Goal: Information Seeking & Learning: Learn about a topic

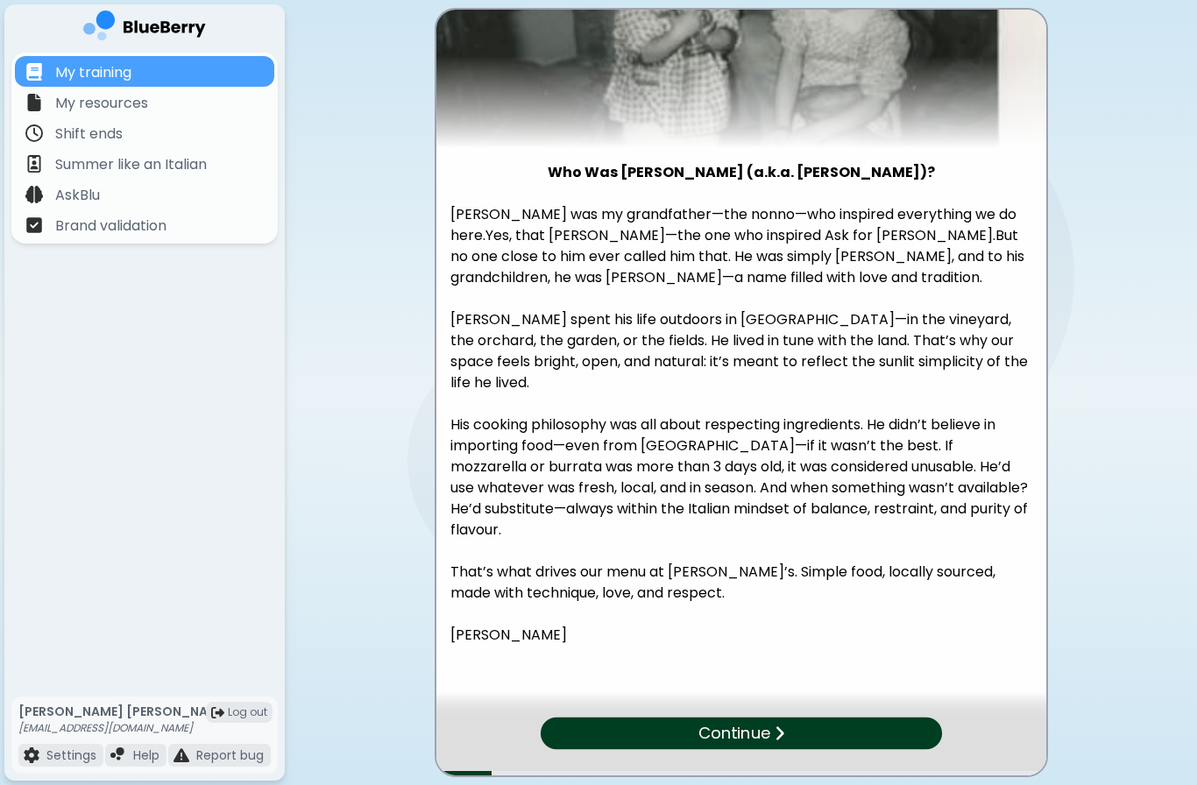
scroll to position [166, 0]
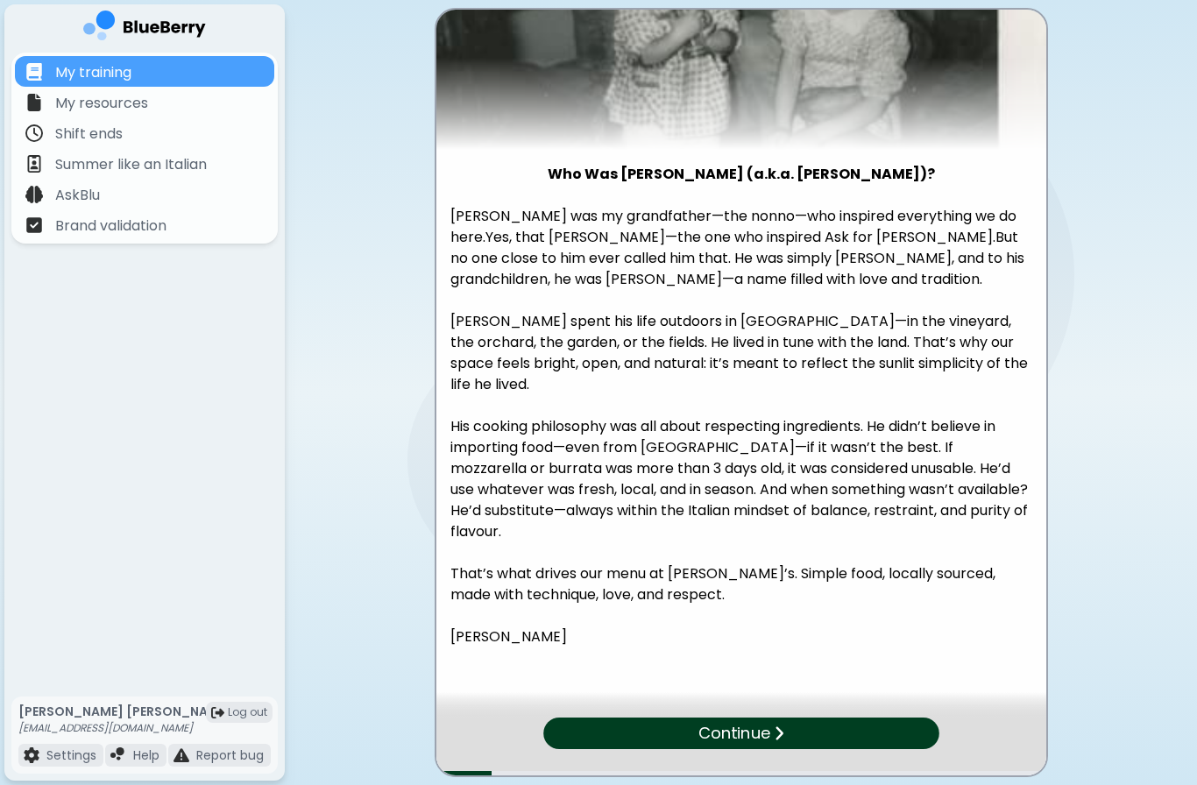
click at [843, 738] on div "Continue" at bounding box center [741, 733] width 396 height 32
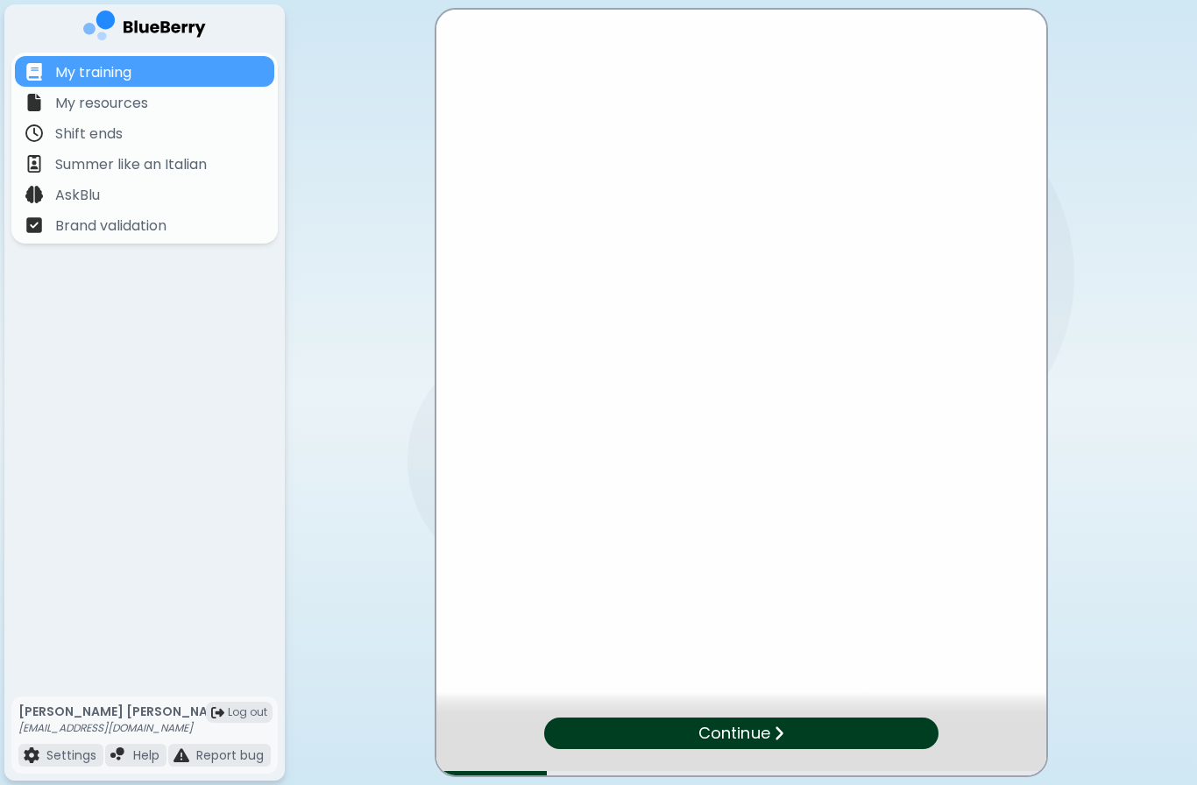
scroll to position [0, 0]
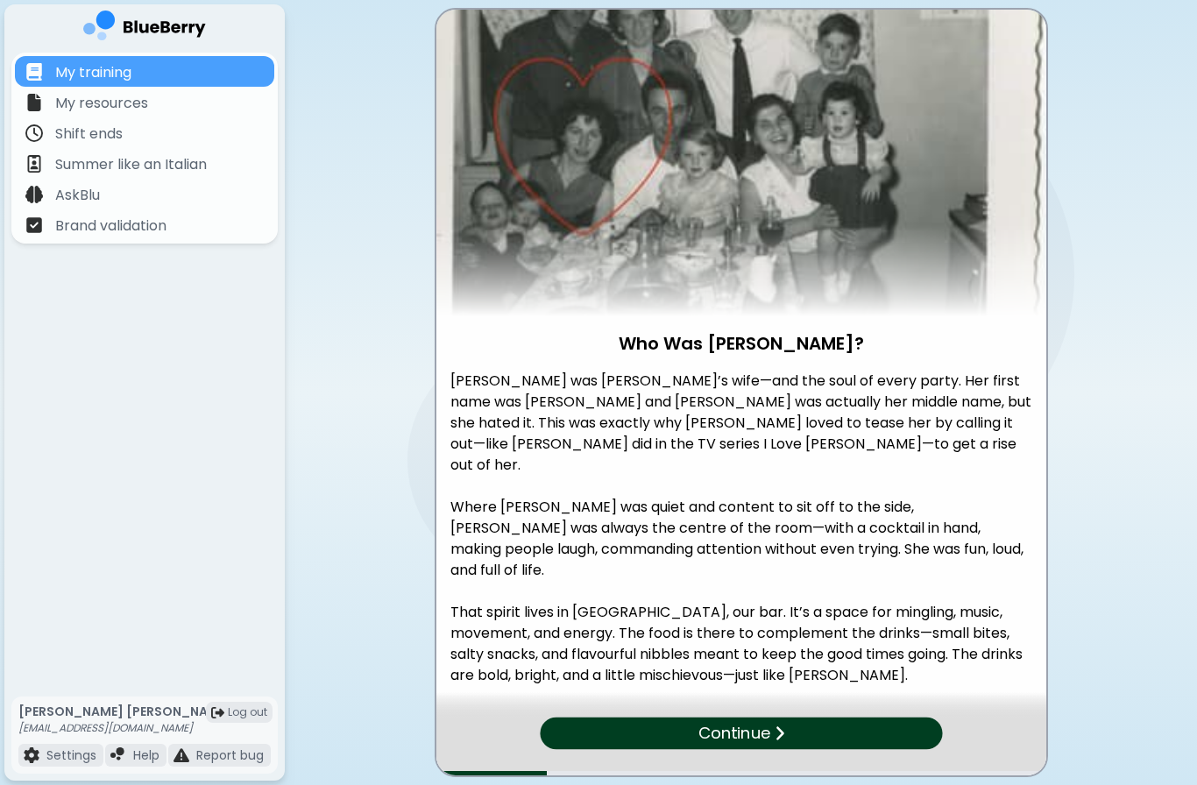
click at [810, 731] on div "Continue" at bounding box center [741, 733] width 402 height 32
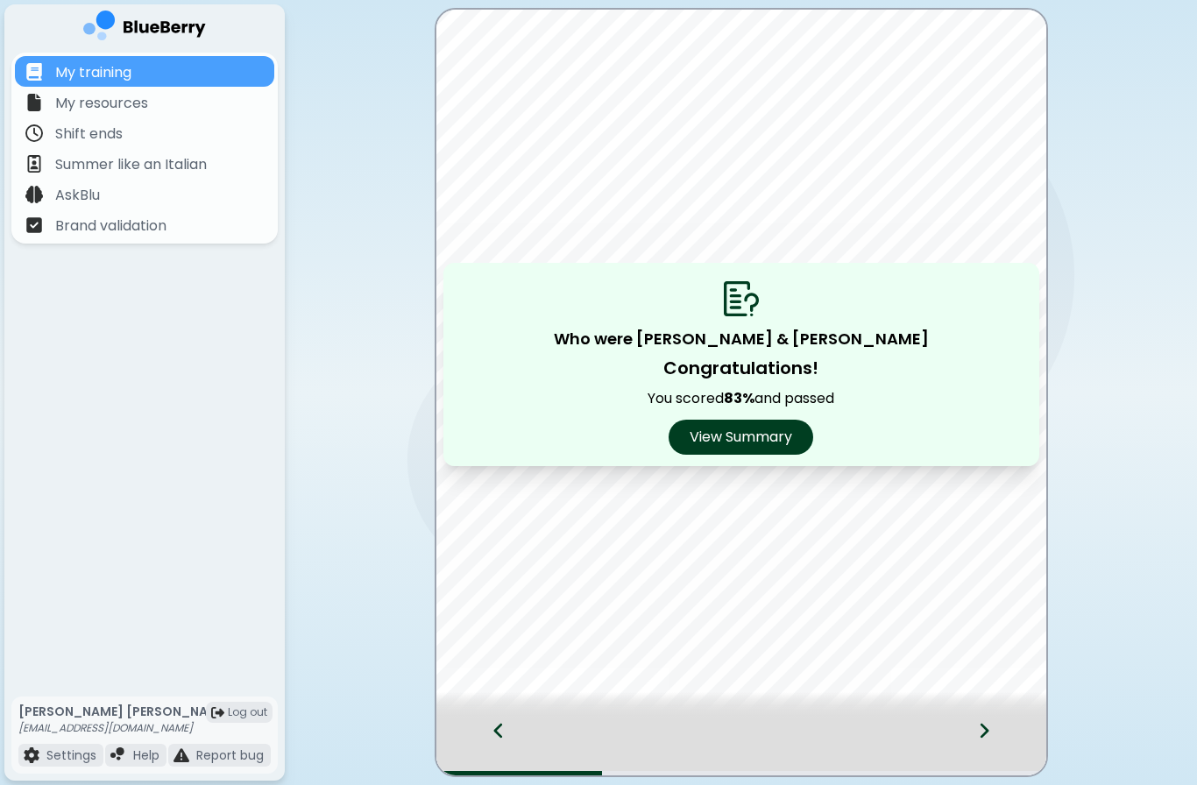
click at [482, 733] on div at bounding box center [489, 746] width 107 height 58
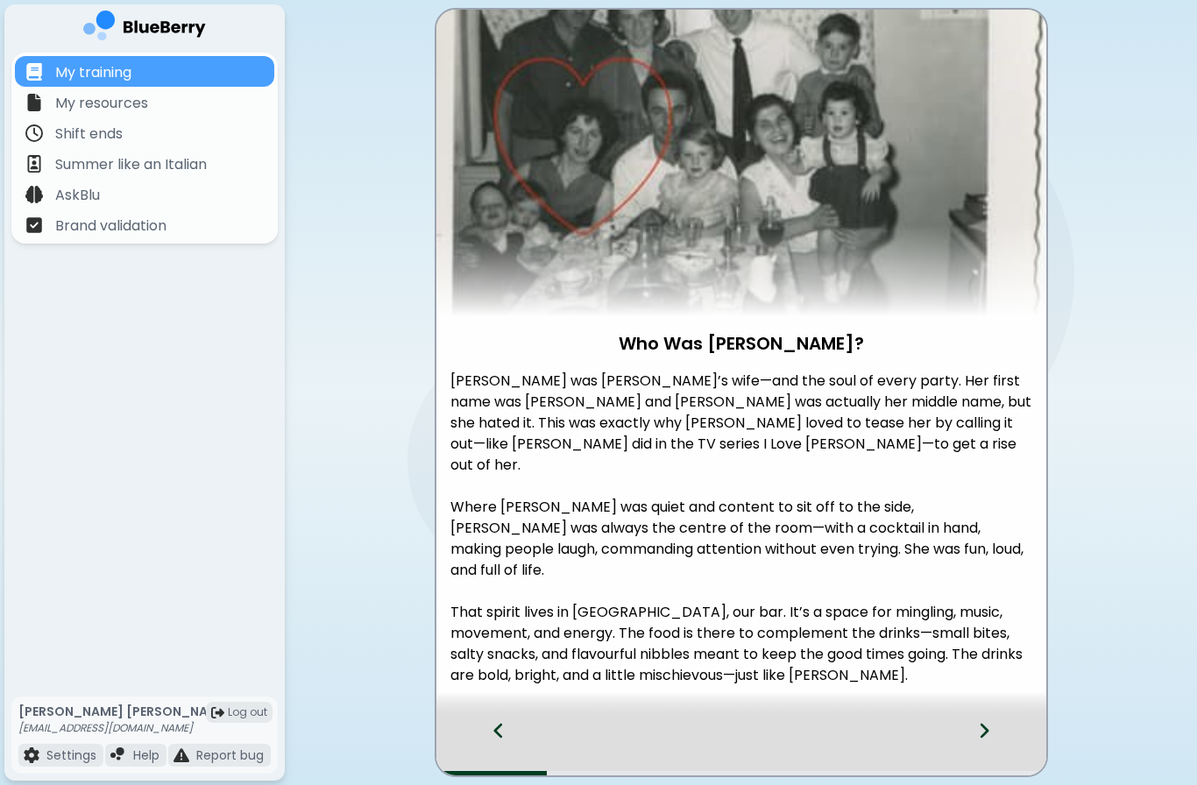
click at [973, 736] on div at bounding box center [994, 746] width 103 height 58
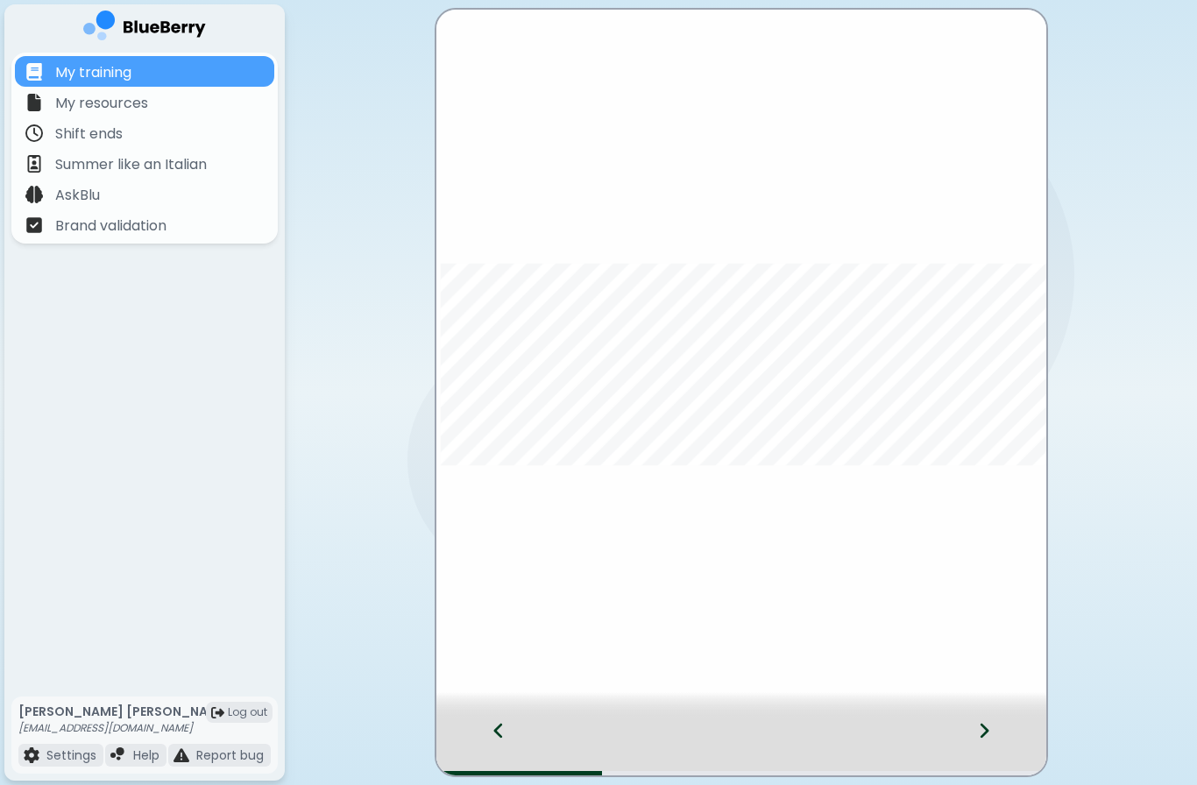
click at [967, 691] on div "Who were [PERSON_NAME] & [PERSON_NAME] Congratulations! You scored 83 % and pas…" at bounding box center [741, 393] width 610 height 766
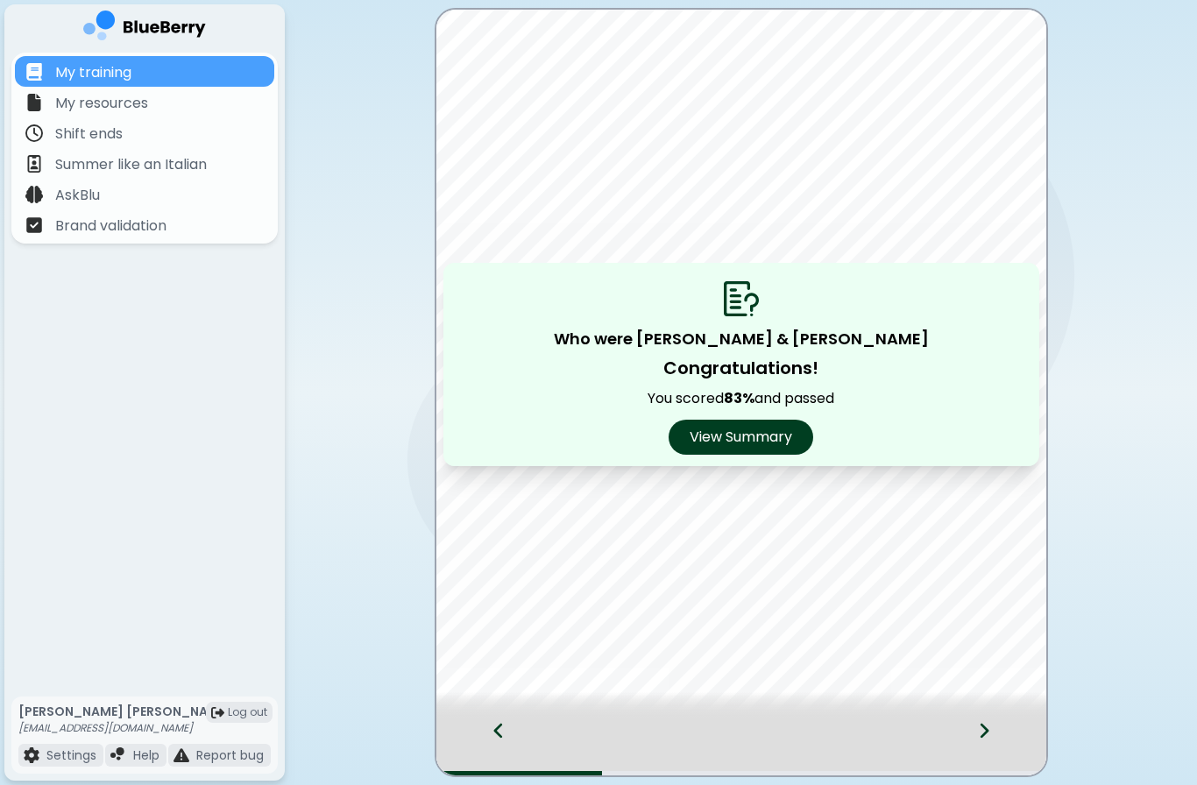
click at [965, 709] on div at bounding box center [741, 705] width 610 height 26
click at [980, 738] on icon at bounding box center [984, 730] width 12 height 19
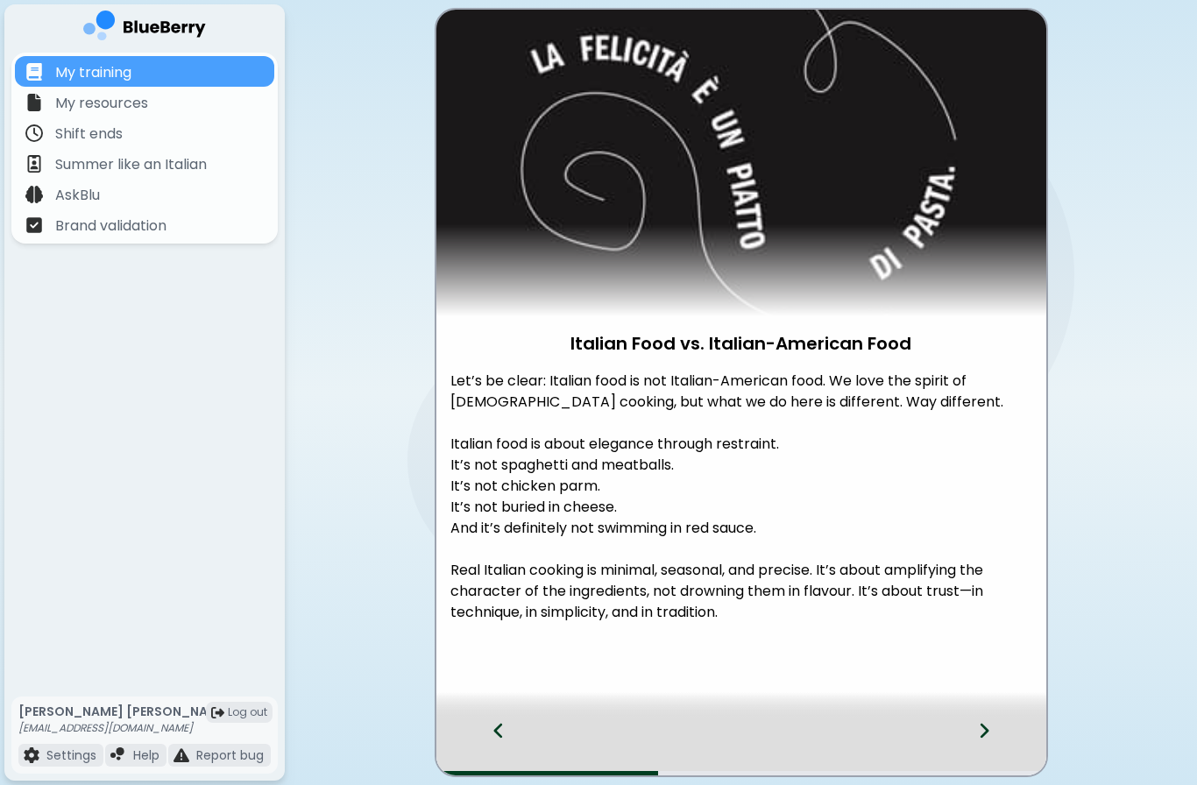
click at [953, 735] on div at bounding box center [994, 746] width 103 height 58
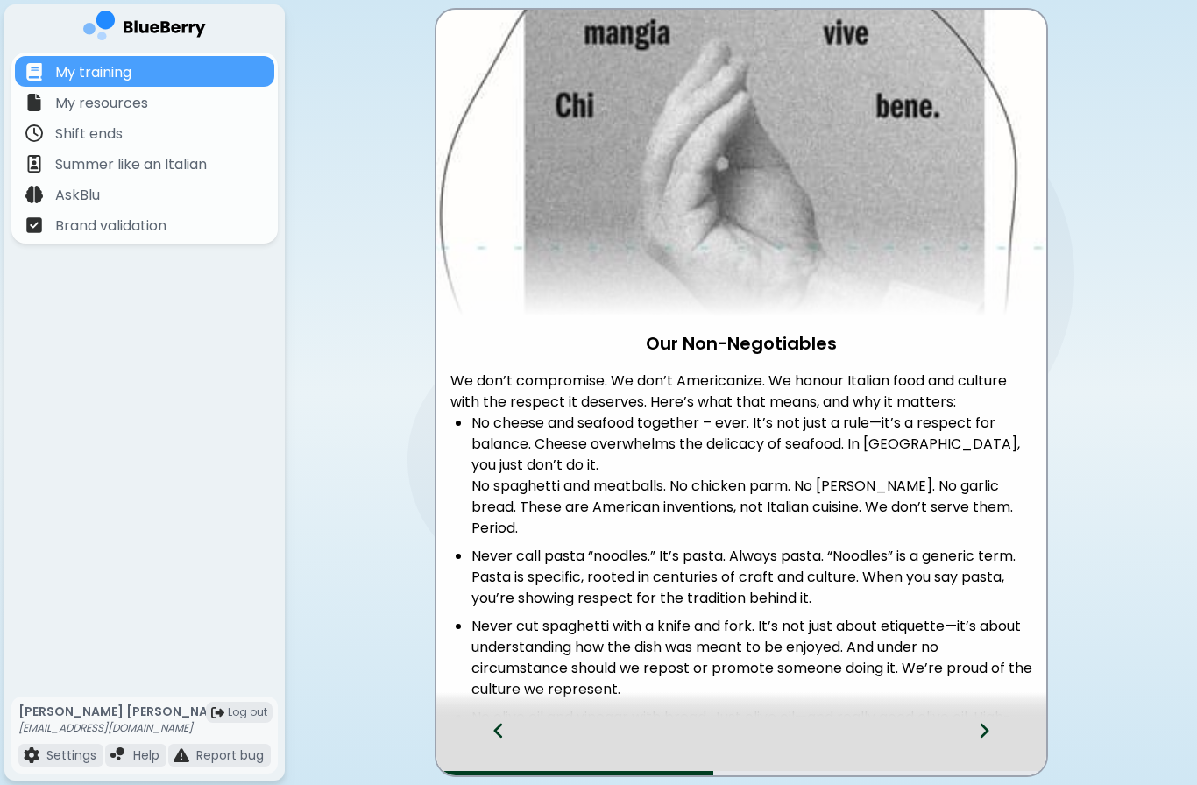
click at [497, 703] on div at bounding box center [741, 705] width 610 height 26
click at [497, 702] on div at bounding box center [741, 705] width 610 height 26
click at [507, 725] on div at bounding box center [489, 746] width 107 height 58
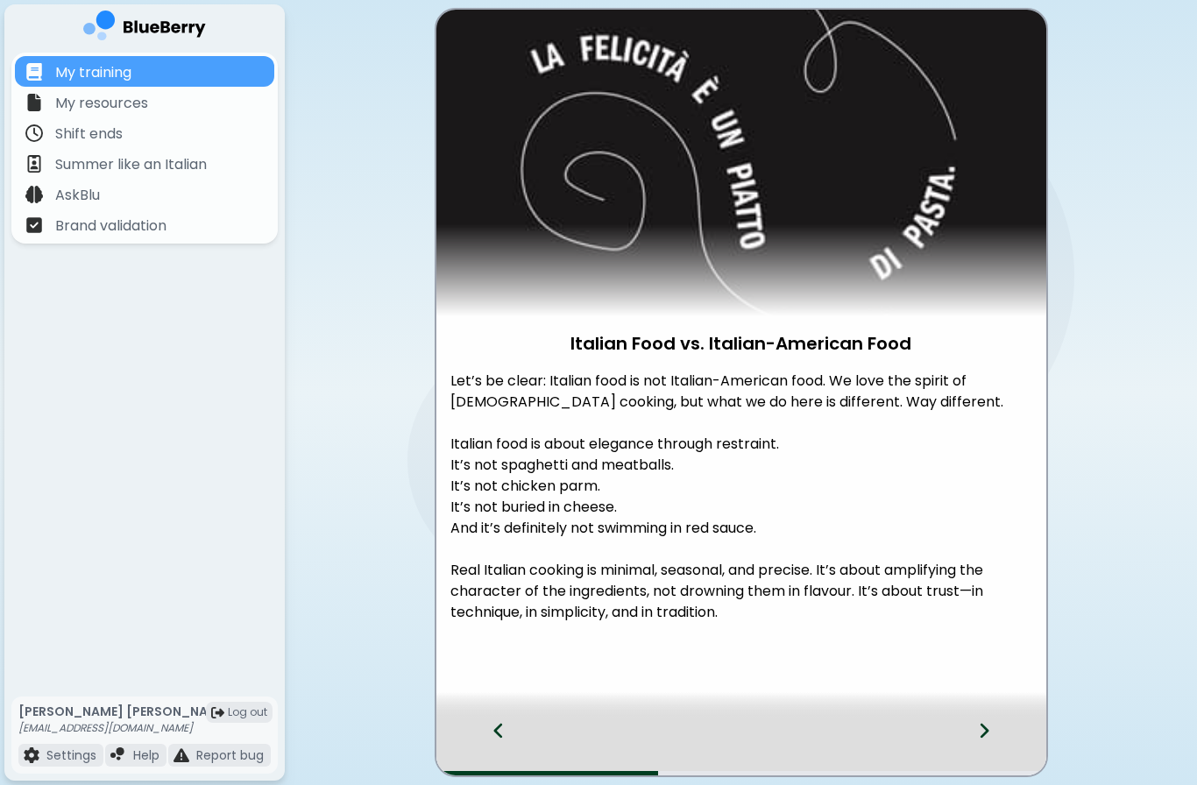
click at [973, 740] on div at bounding box center [994, 746] width 103 height 58
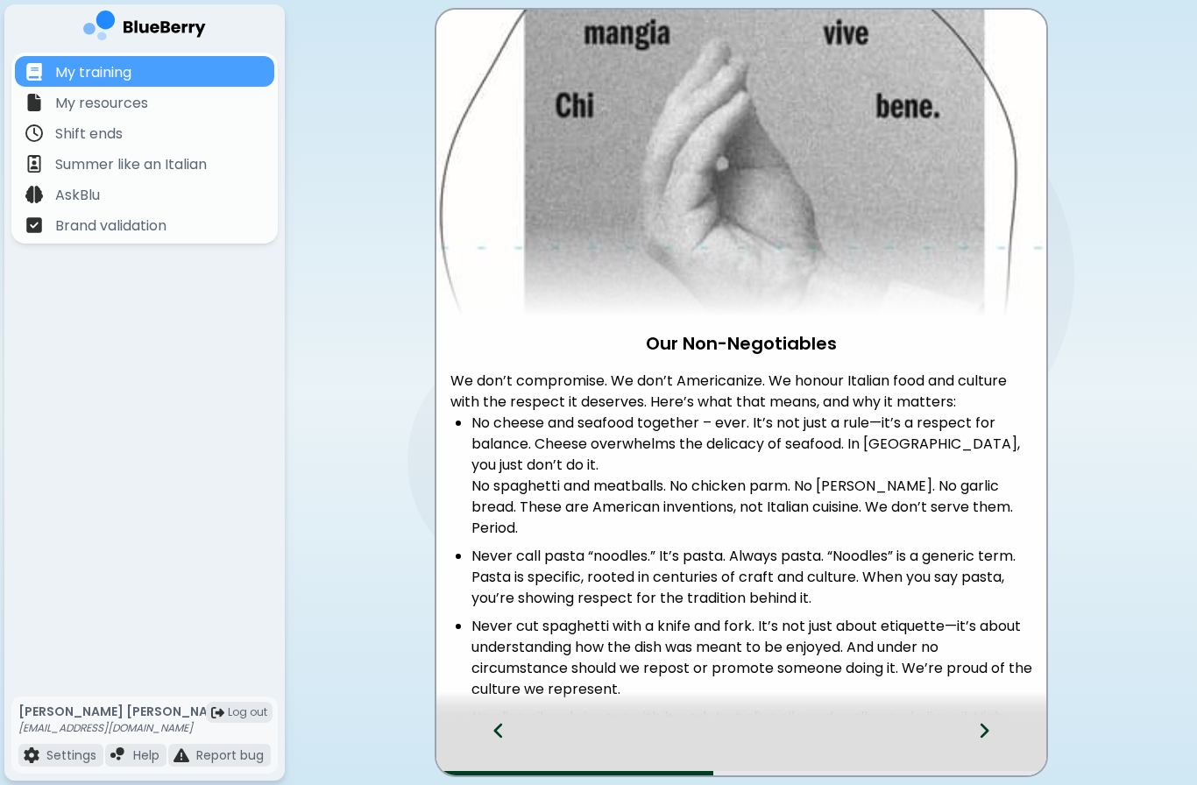
click at [498, 731] on icon at bounding box center [498, 730] width 12 height 19
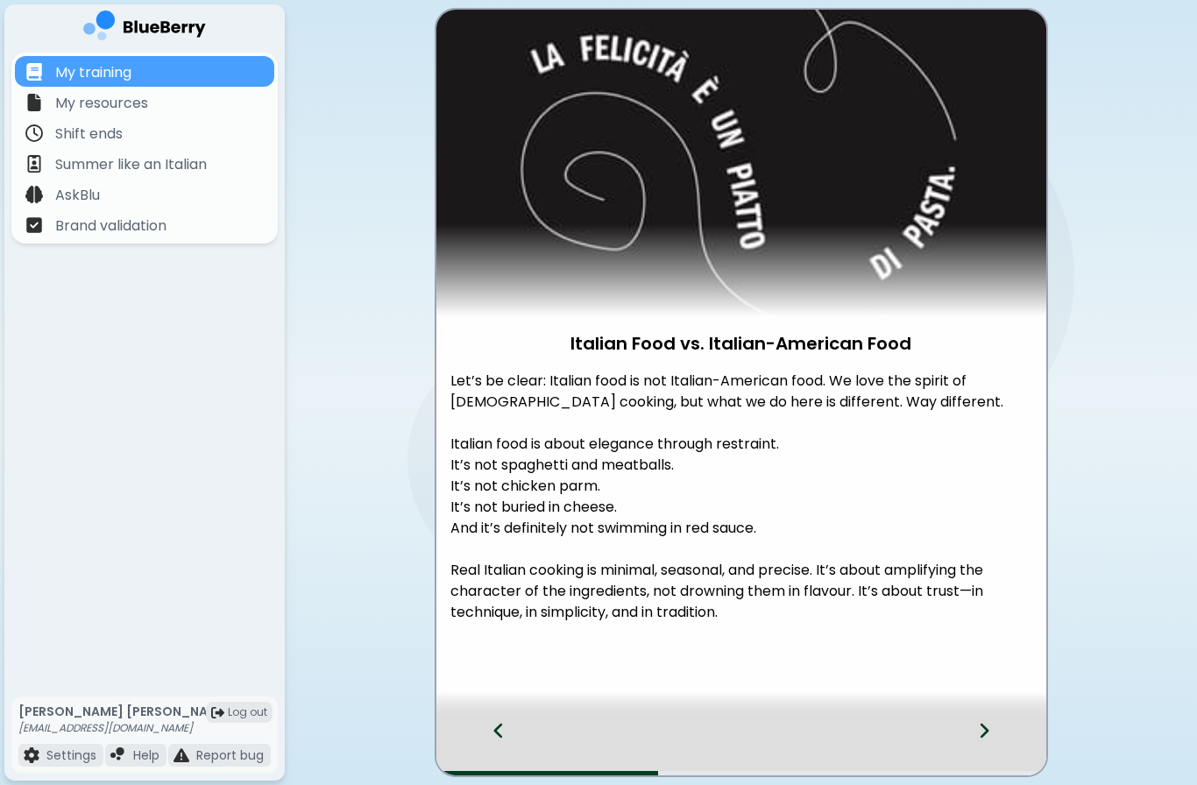
click at [998, 720] on div at bounding box center [994, 746] width 103 height 58
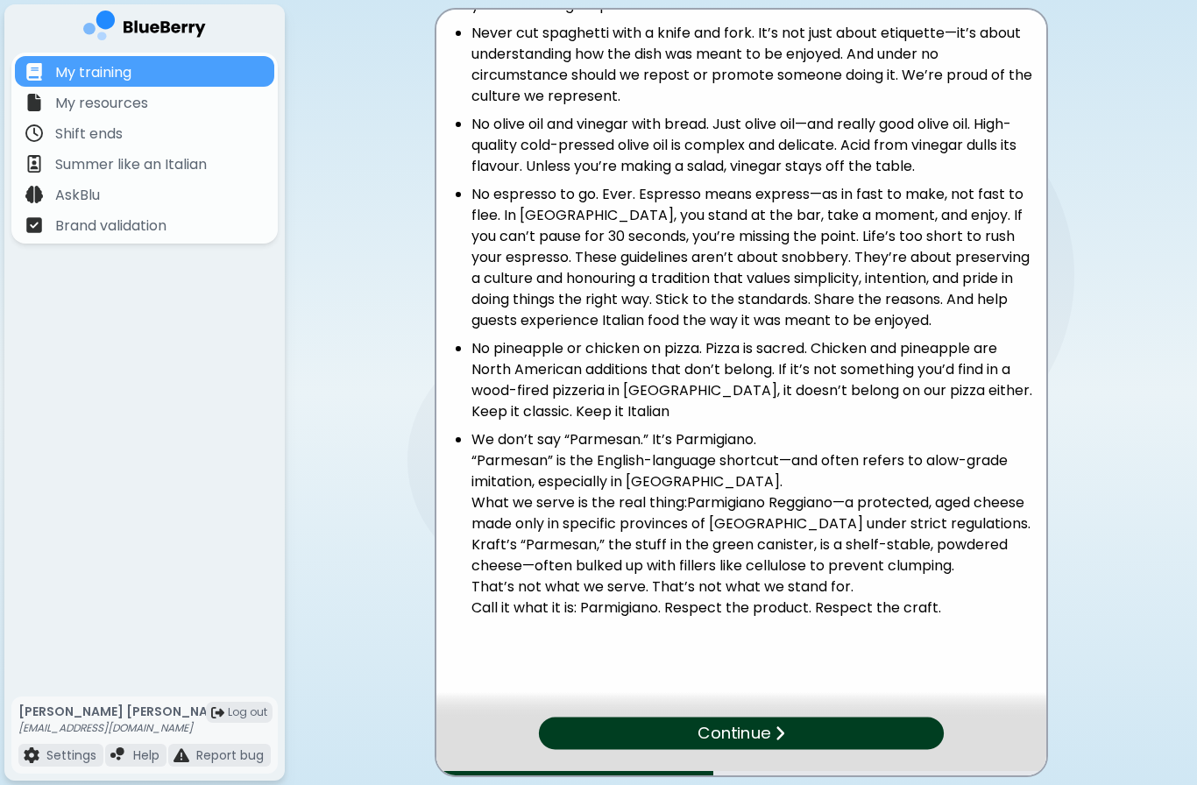
scroll to position [592, 0]
click at [862, 724] on div "Continue" at bounding box center [741, 733] width 396 height 32
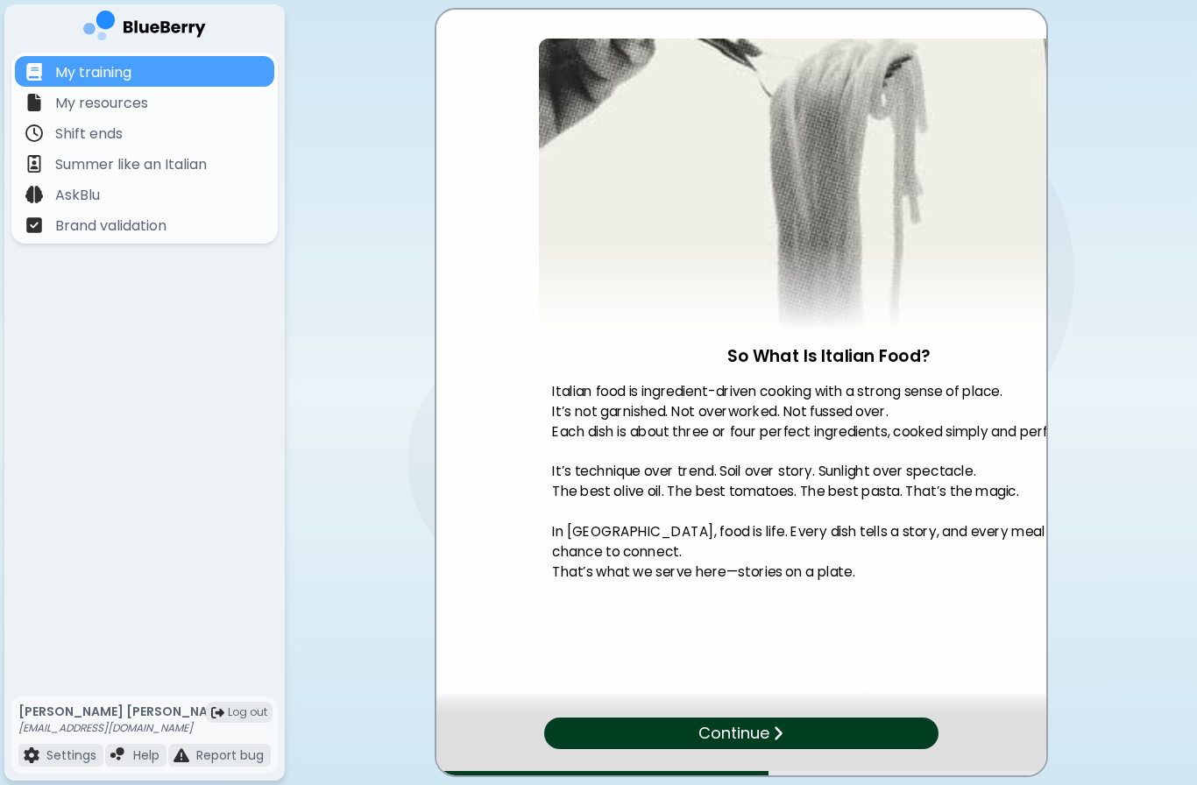
scroll to position [0, 0]
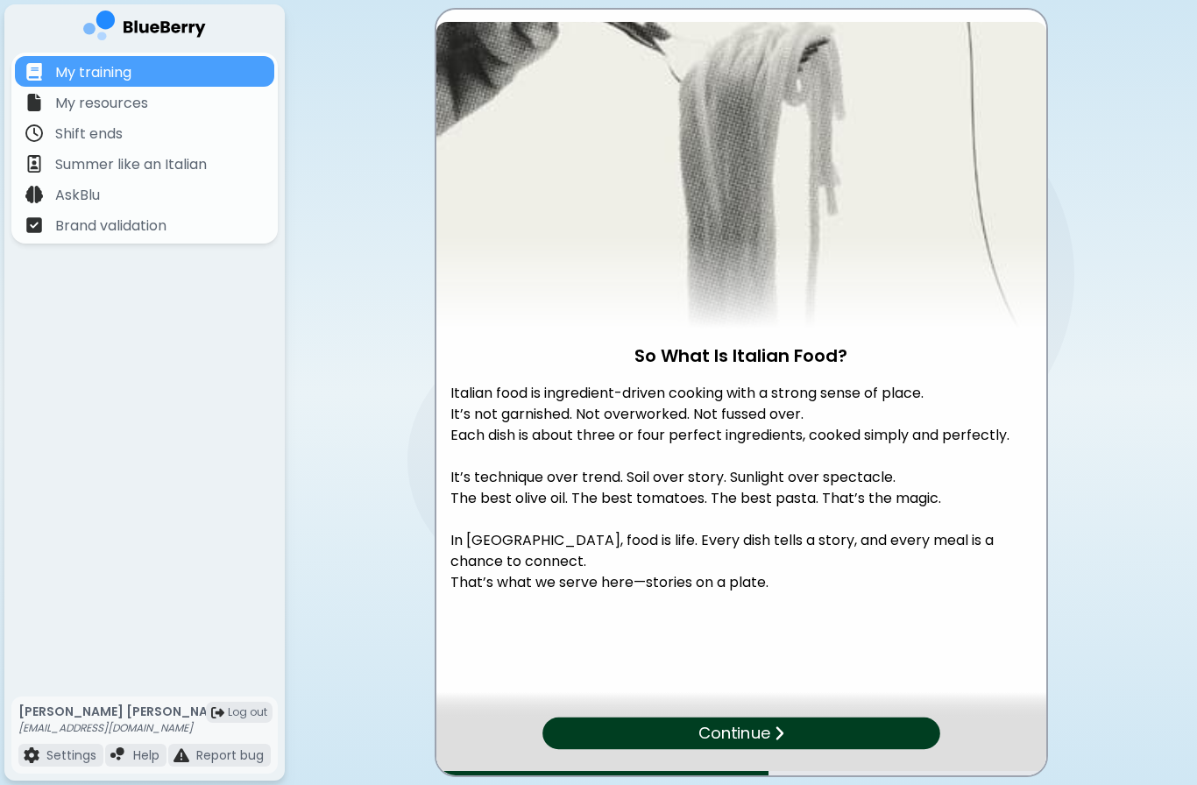
click at [821, 734] on div "Continue" at bounding box center [741, 733] width 398 height 32
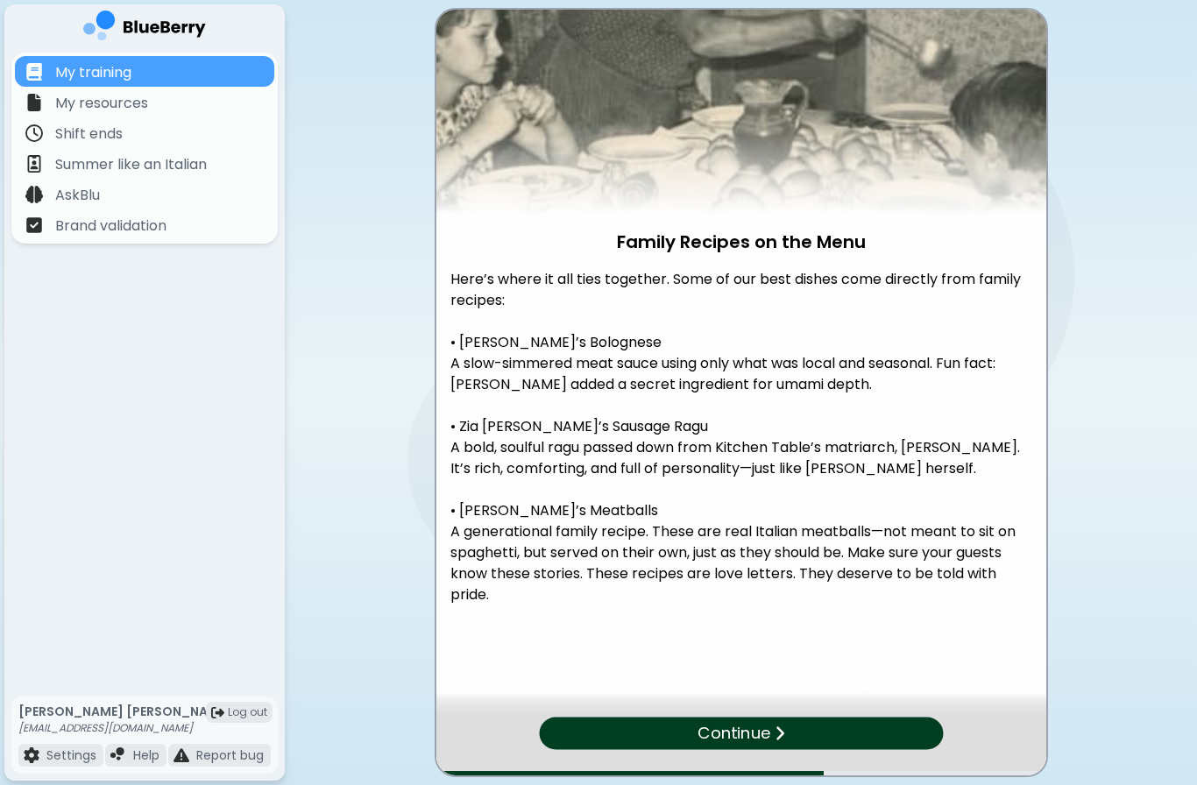
scroll to position [102, 0]
click at [791, 704] on div at bounding box center [741, 705] width 610 height 26
click at [793, 711] on div at bounding box center [741, 705] width 610 height 26
click at [792, 710] on div at bounding box center [741, 705] width 610 height 26
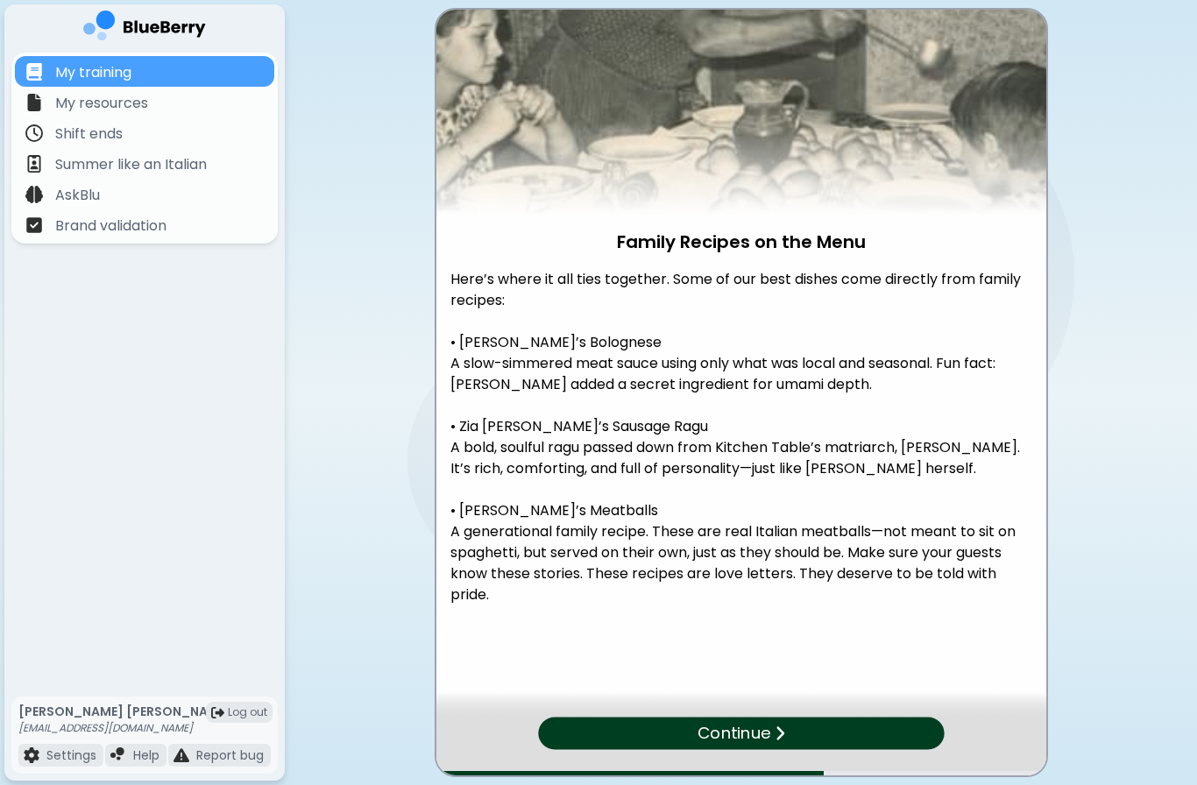
click at [791, 726] on div "Continue" at bounding box center [741, 733] width 406 height 32
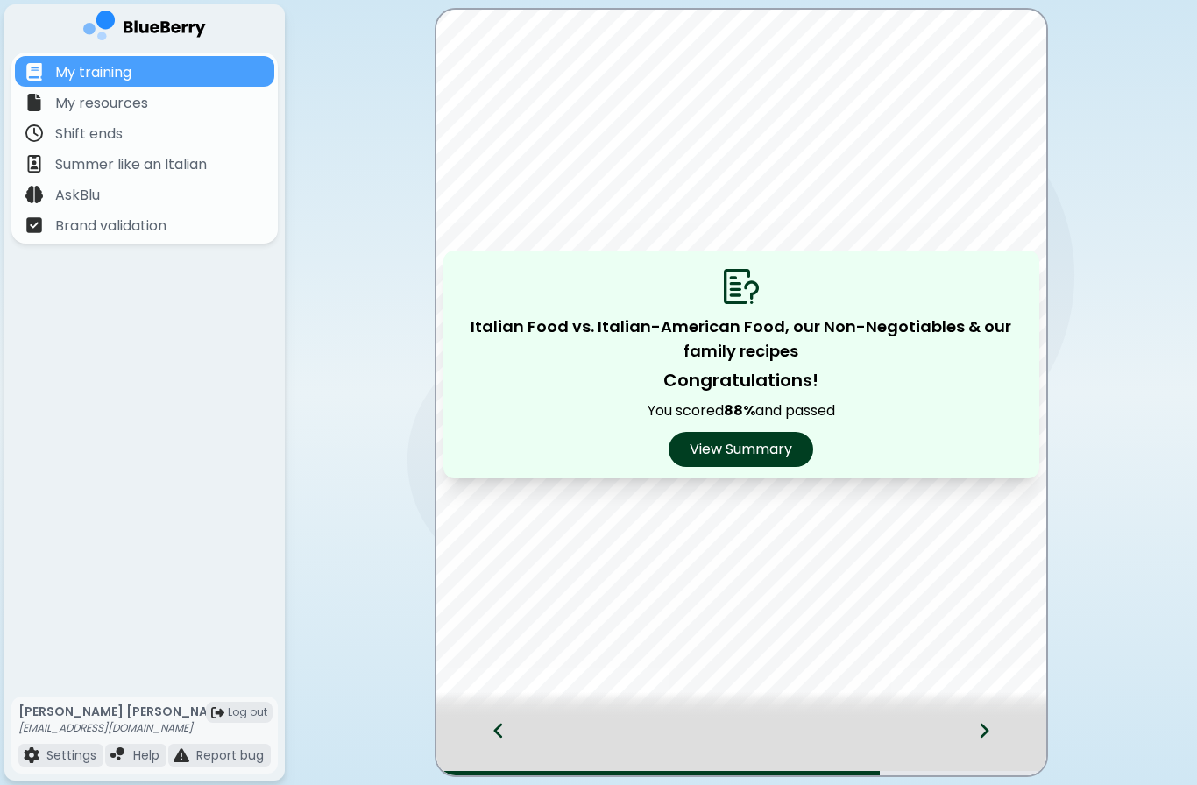
click at [992, 738] on div at bounding box center [994, 746] width 103 height 58
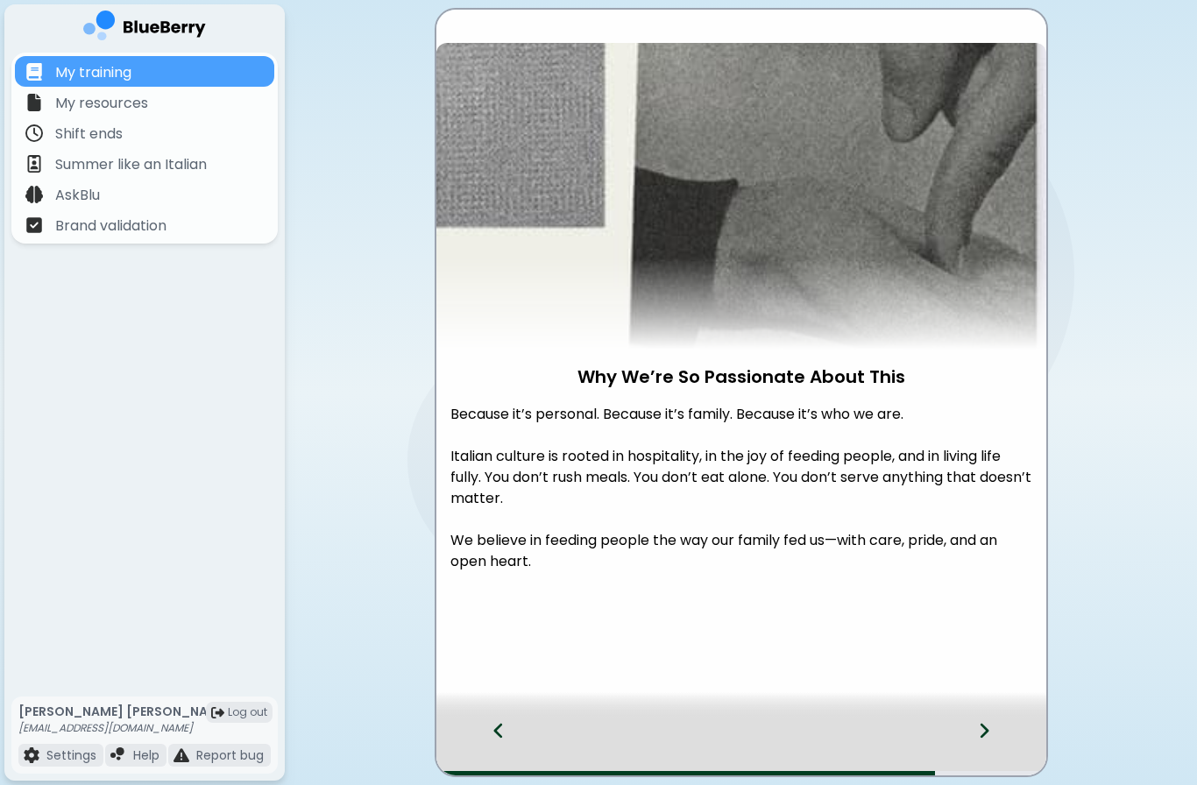
click at [973, 729] on div at bounding box center [994, 746] width 103 height 58
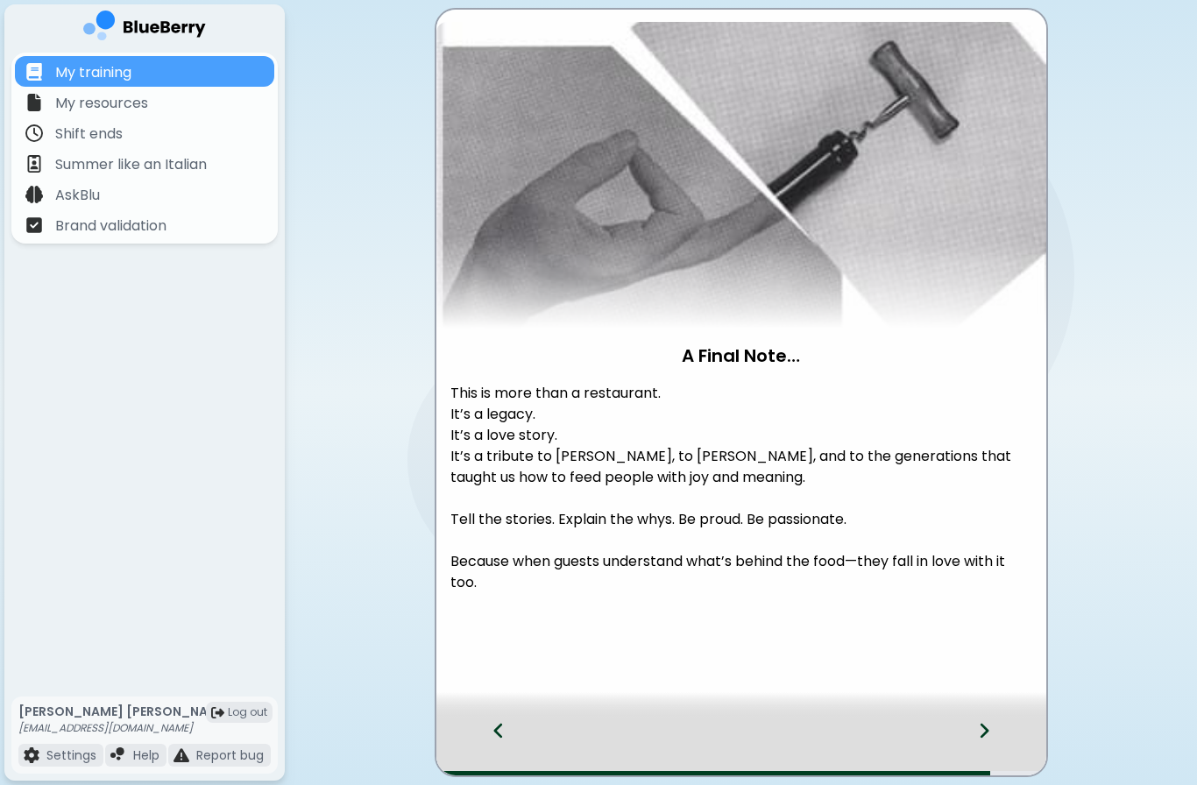
click at [989, 739] on icon at bounding box center [984, 730] width 12 height 19
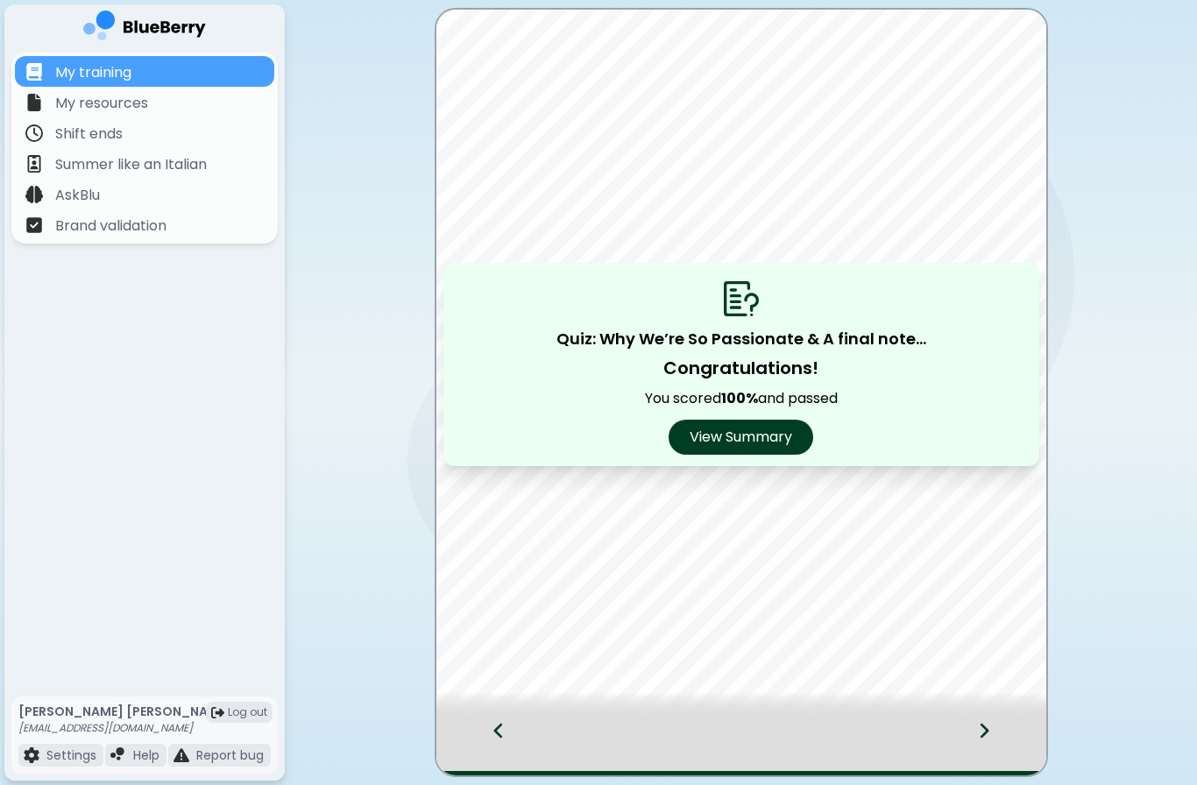
click at [1007, 738] on div at bounding box center [994, 746] width 103 height 58
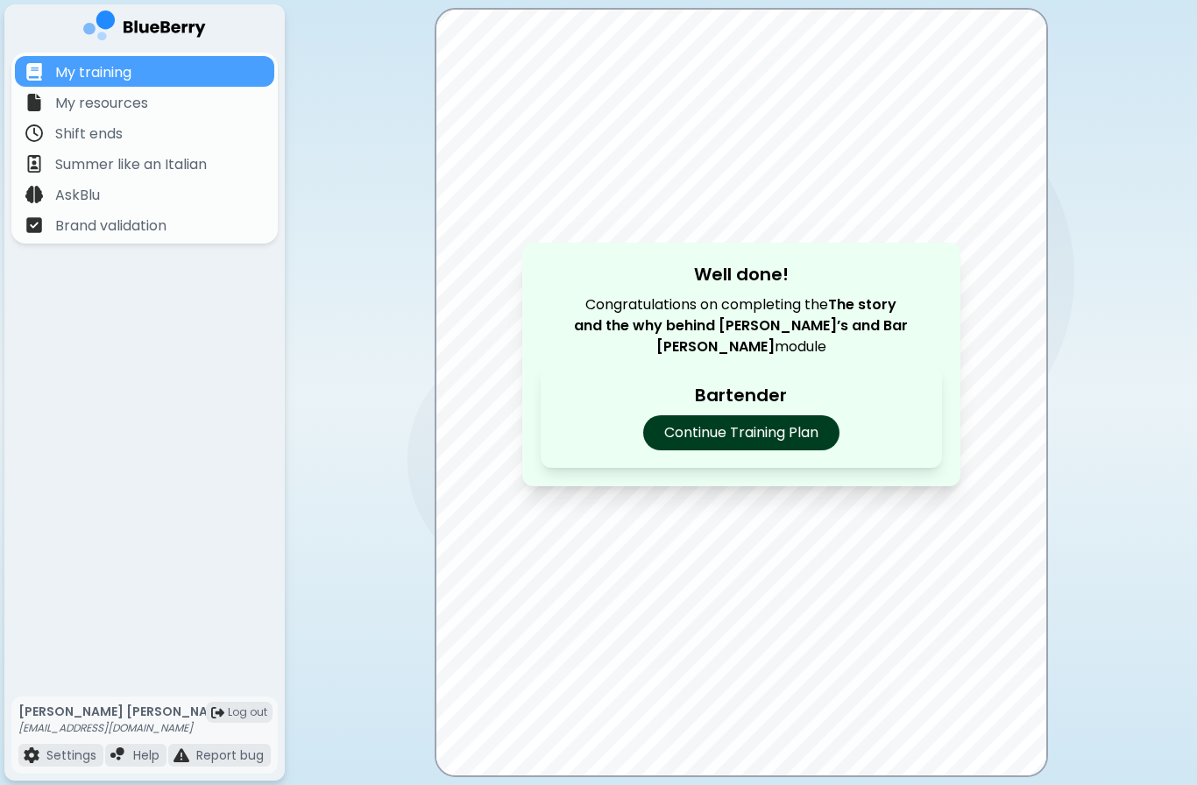
click at [792, 445] on p "Continue Training Plan" at bounding box center [741, 432] width 196 height 35
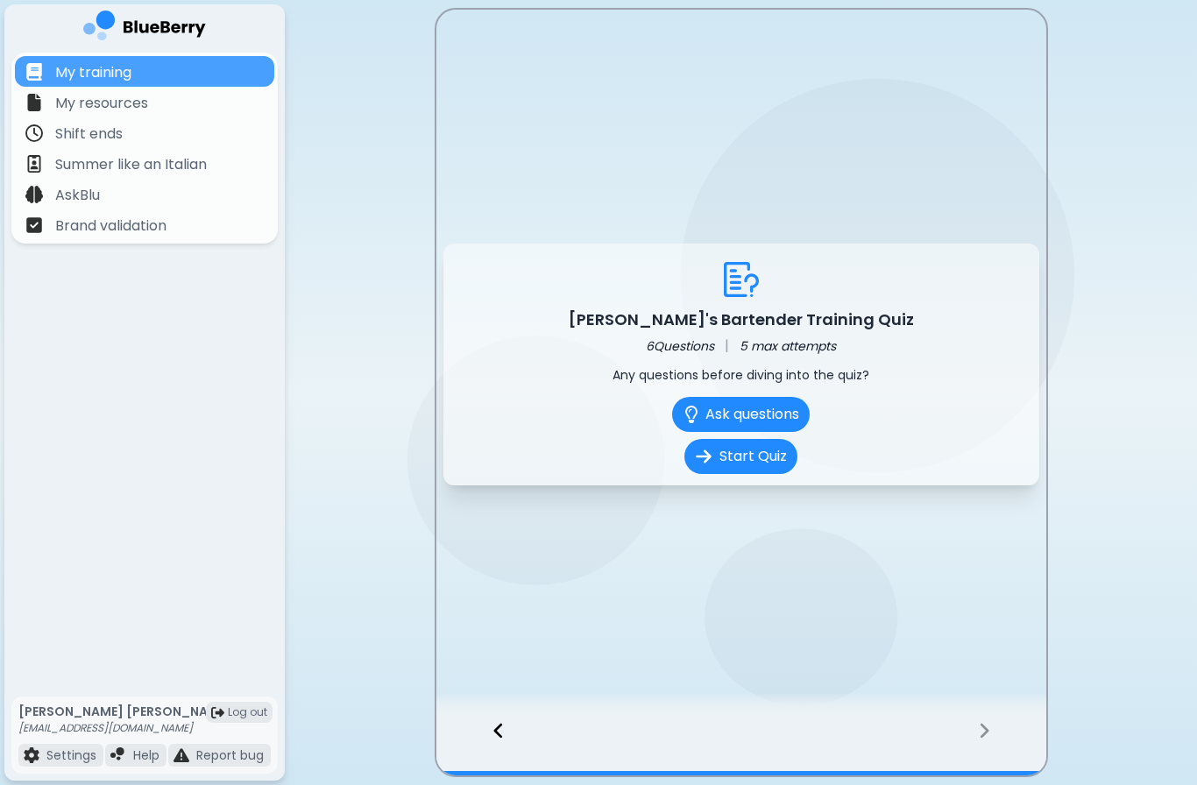
click at [981, 726] on icon at bounding box center [983, 731] width 9 height 15
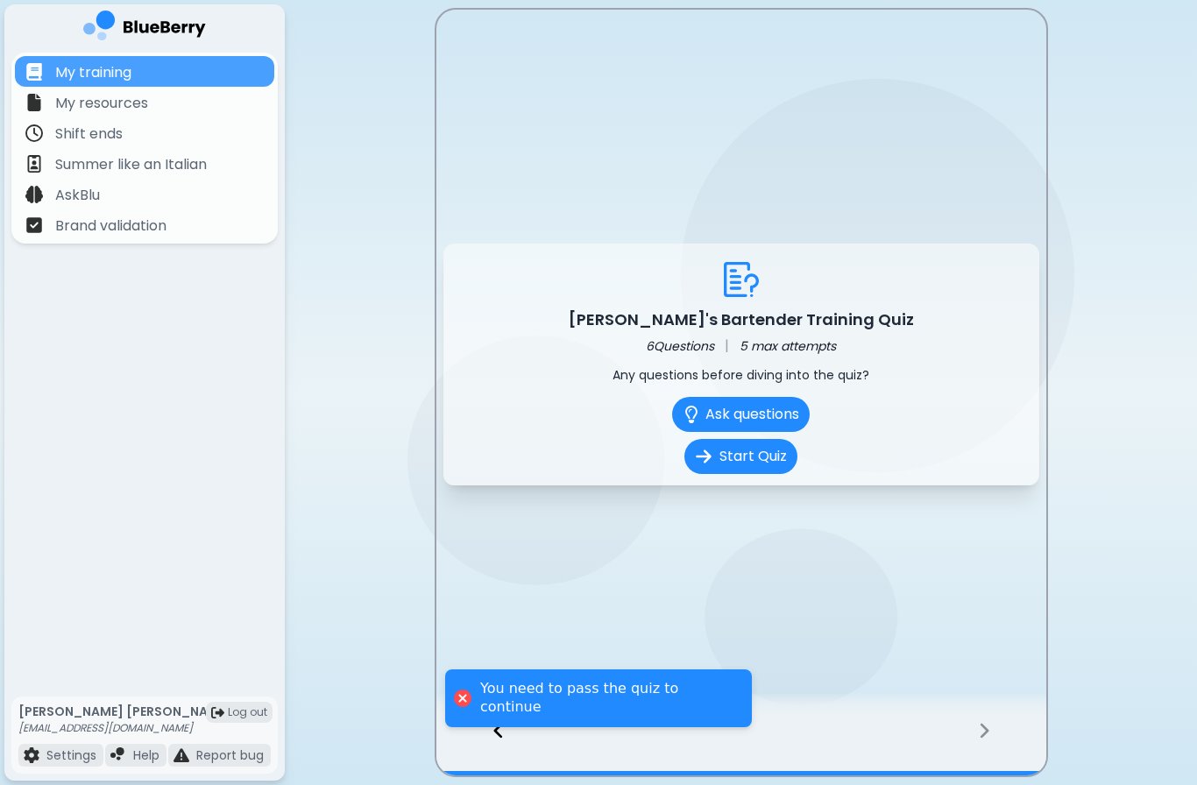
click at [863, 658] on div "[PERSON_NAME]'s Bartender Training Quiz 6 Questions | 5 max attempts Any questi…" at bounding box center [741, 393] width 610 height 766
click at [570, 668] on div "[PERSON_NAME]'s Bartender Training Quiz 6 Questions | 5 max attempts Any questi…" at bounding box center [741, 393] width 610 height 766
click at [469, 710] on div at bounding box center [462, 698] width 25 height 25
click at [67, 111] on p "My resources" at bounding box center [101, 103] width 93 height 21
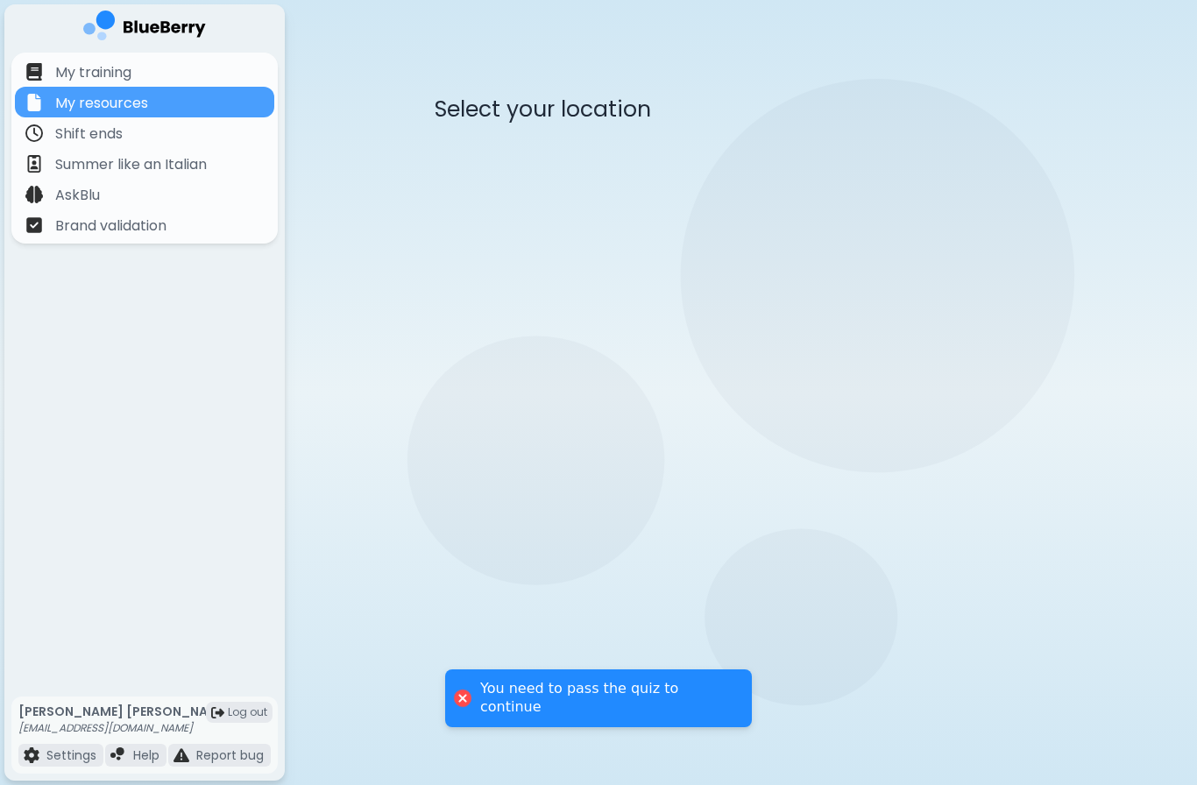
click at [69, 102] on p "My resources" at bounding box center [101, 103] width 93 height 21
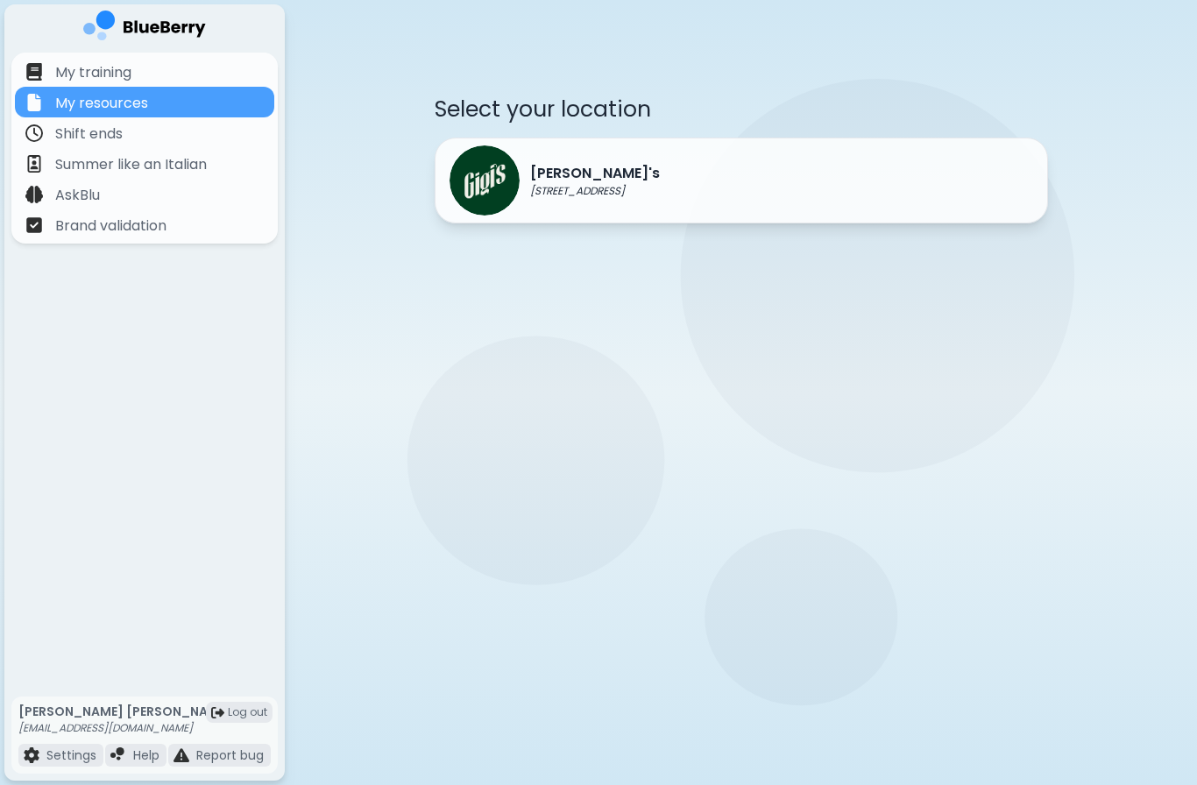
click at [550, 202] on div "[PERSON_NAME]'s [STREET_ADDRESS]" at bounding box center [554, 180] width 210 height 70
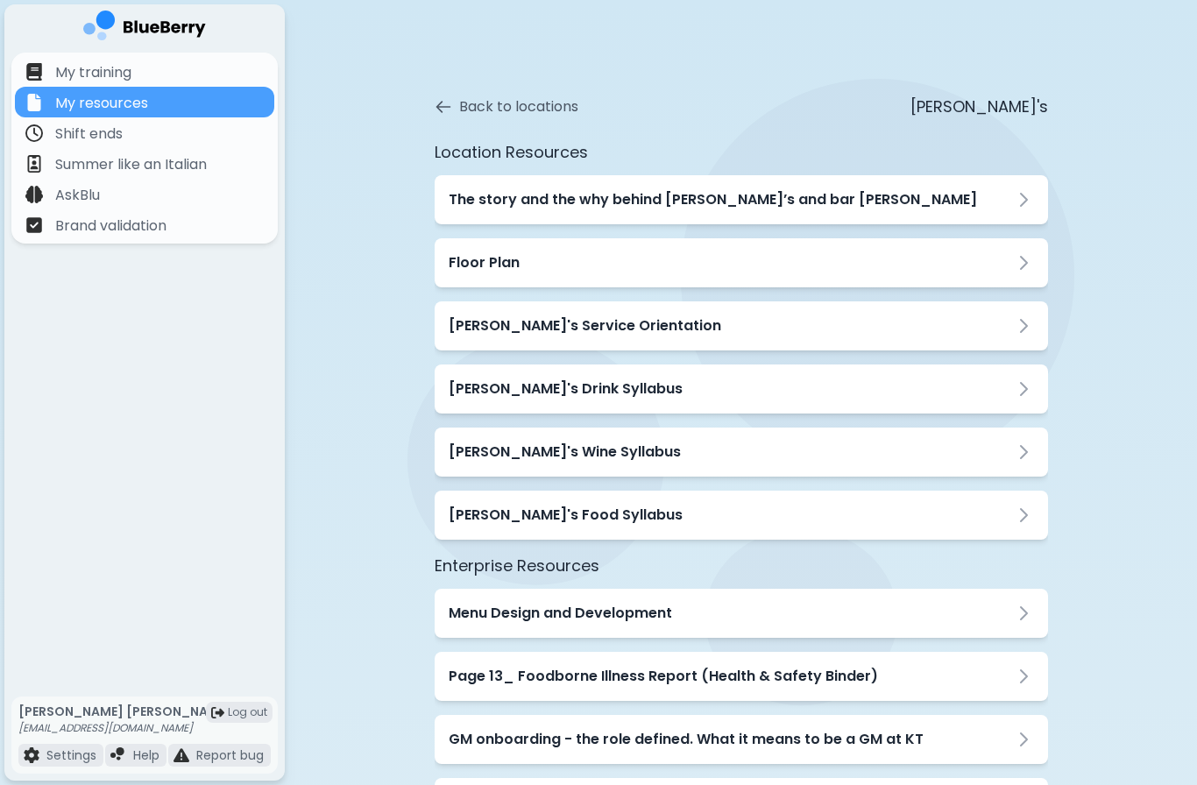
click at [534, 513] on h3 "[PERSON_NAME]'s Food Syllabus" at bounding box center [566, 515] width 234 height 21
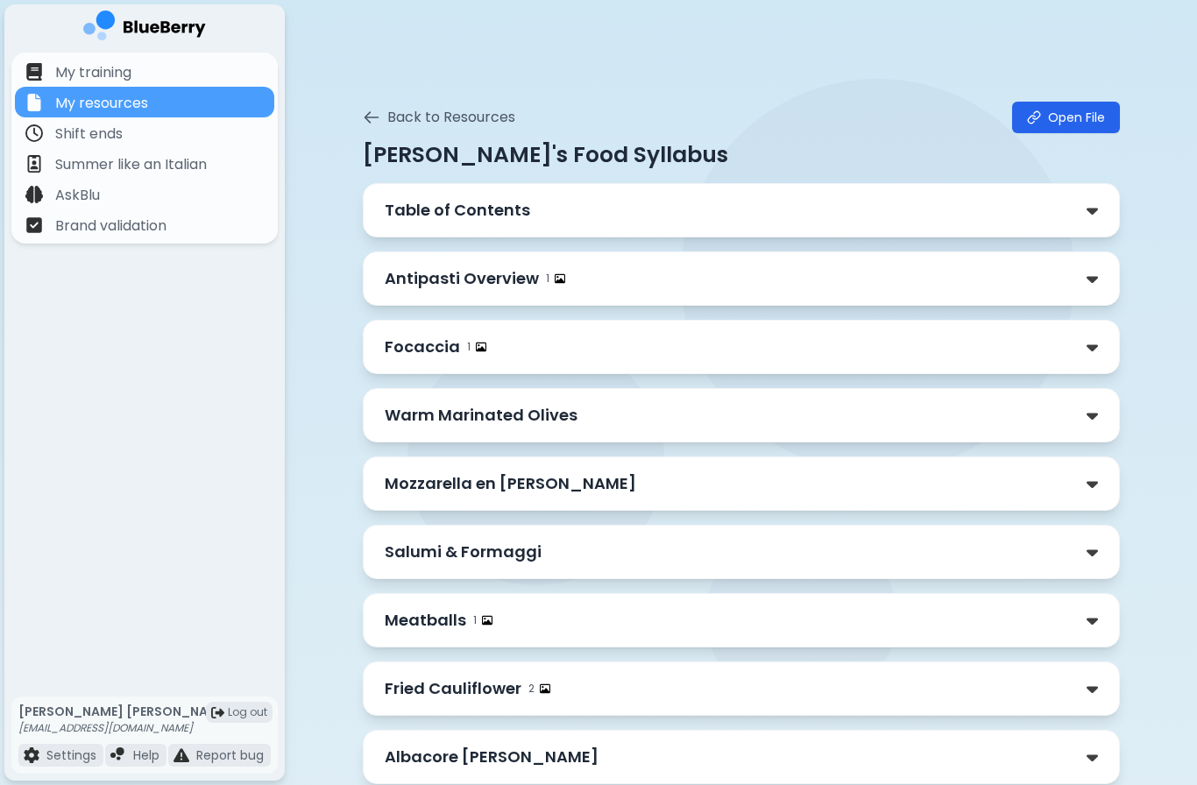
click at [403, 286] on p "Antipasti Overview" at bounding box center [462, 278] width 154 height 25
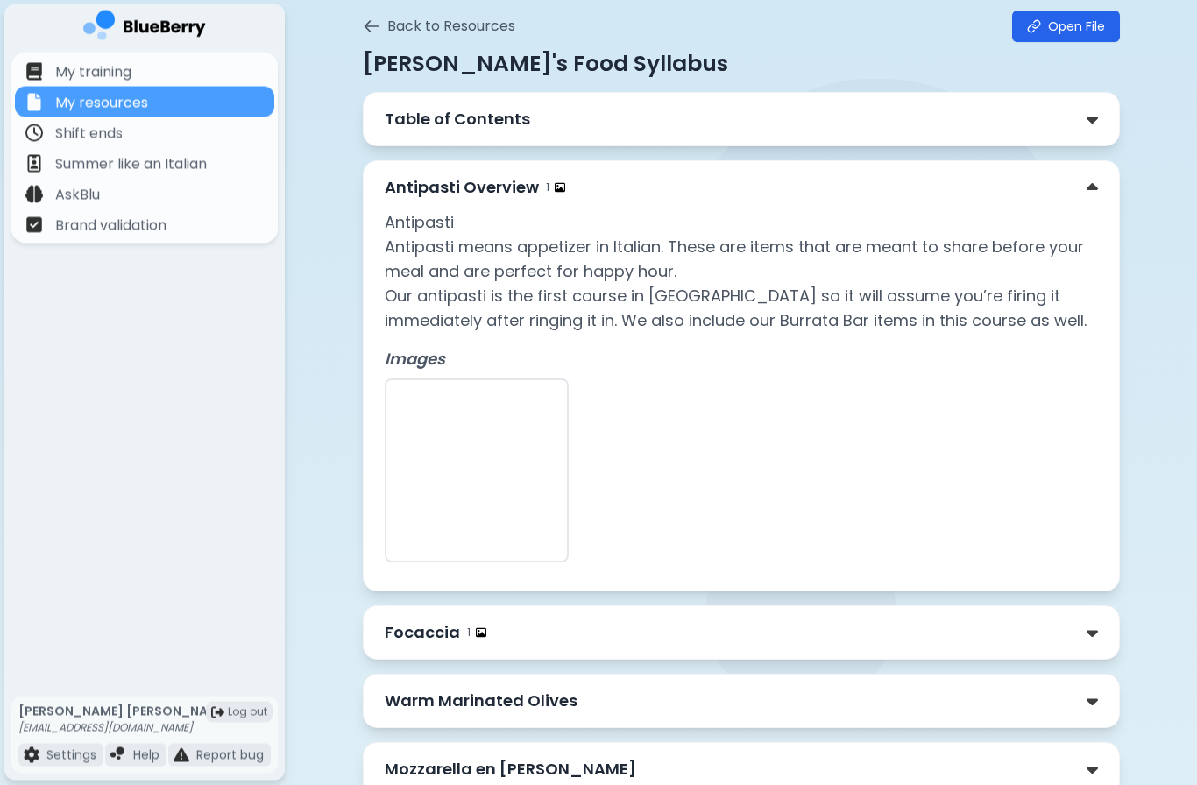
scroll to position [91, 0]
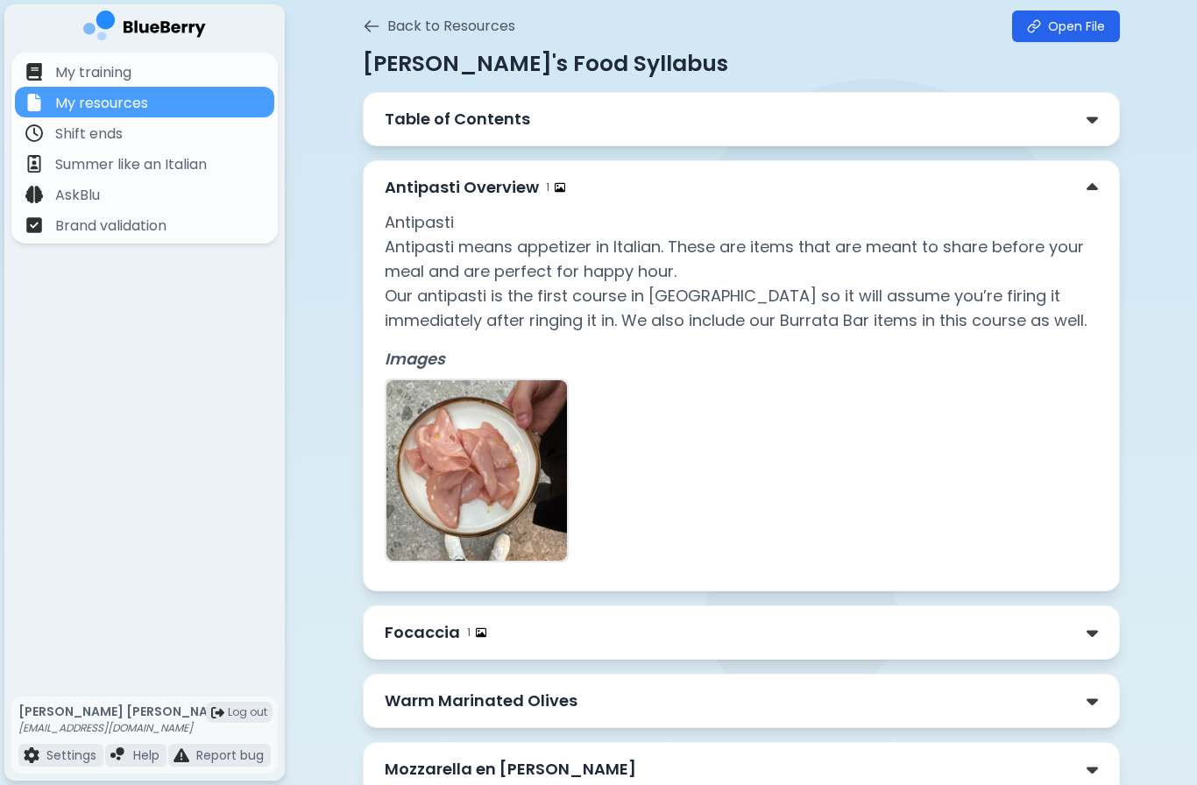
click at [1078, 194] on div "Antipasti Overview 1" at bounding box center [741, 187] width 713 height 25
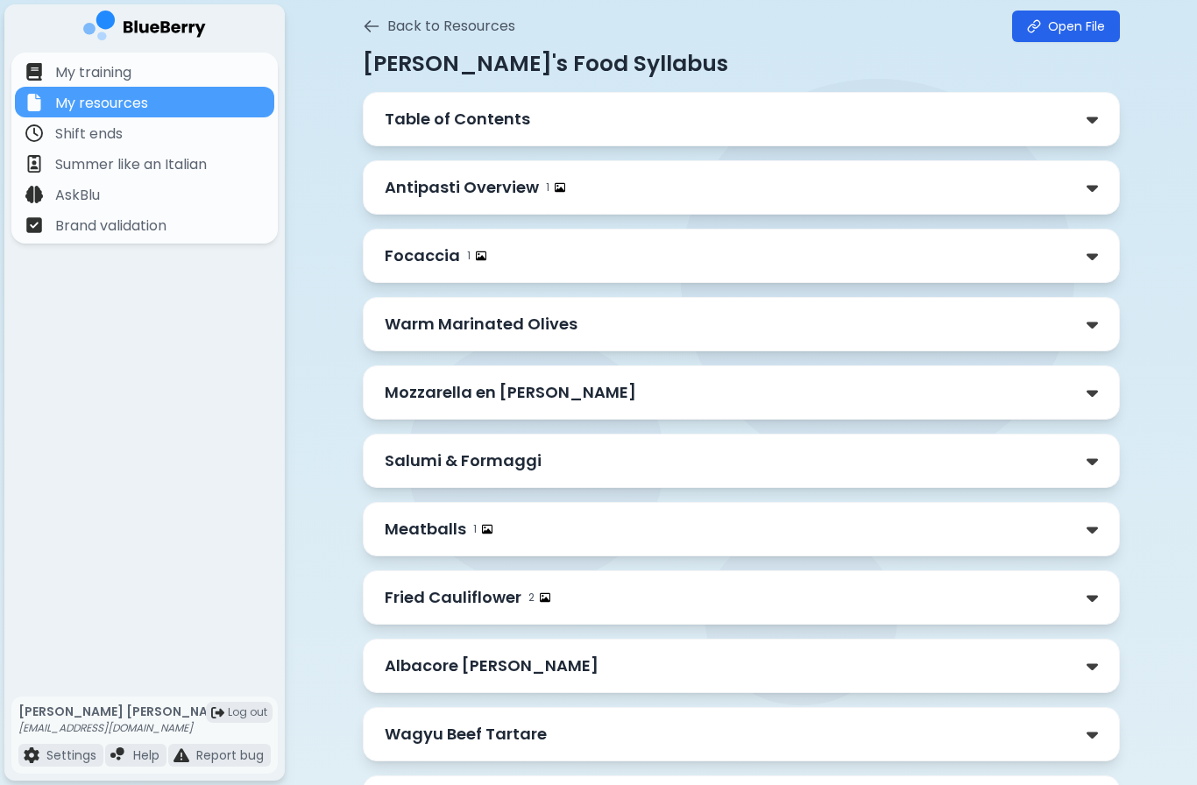
click at [1074, 181] on div "Antipasti Overview 1" at bounding box center [741, 187] width 713 height 25
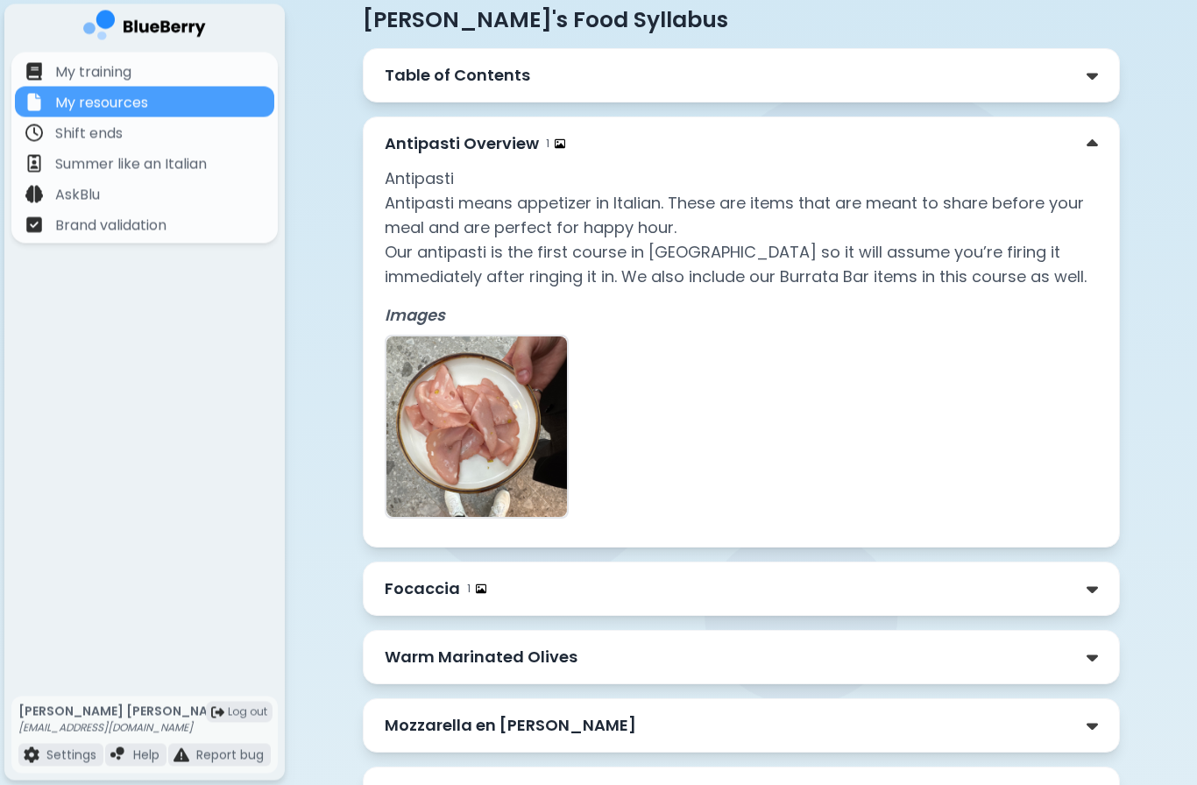
scroll to position [428, 0]
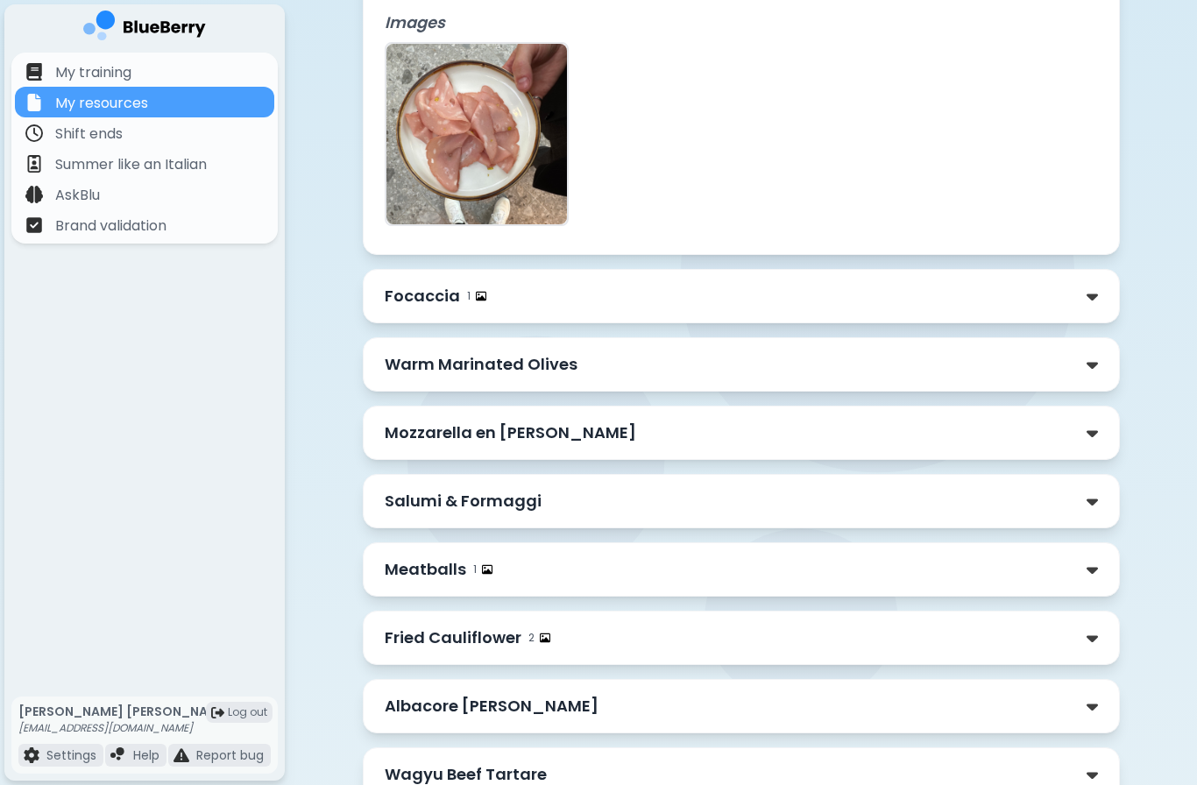
click at [411, 304] on p "Focaccia" at bounding box center [422, 296] width 75 height 25
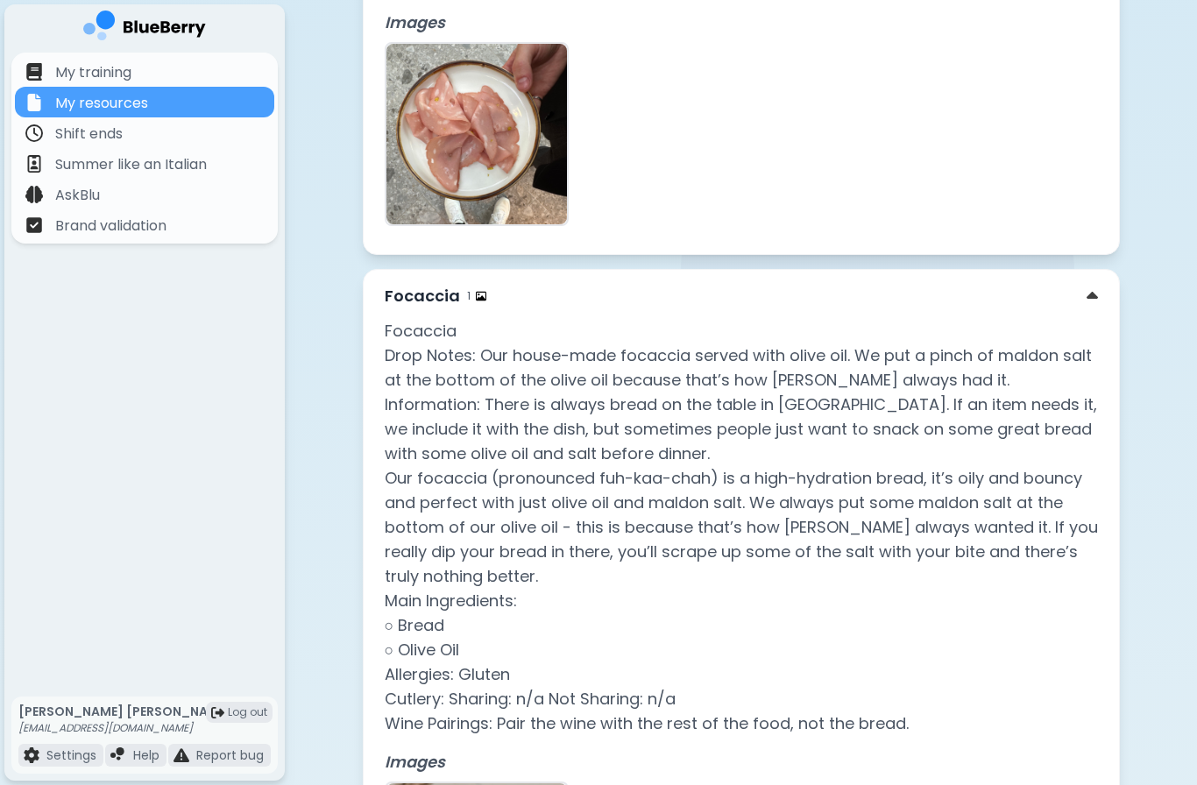
click at [536, 294] on div "Focaccia 1" at bounding box center [741, 296] width 713 height 25
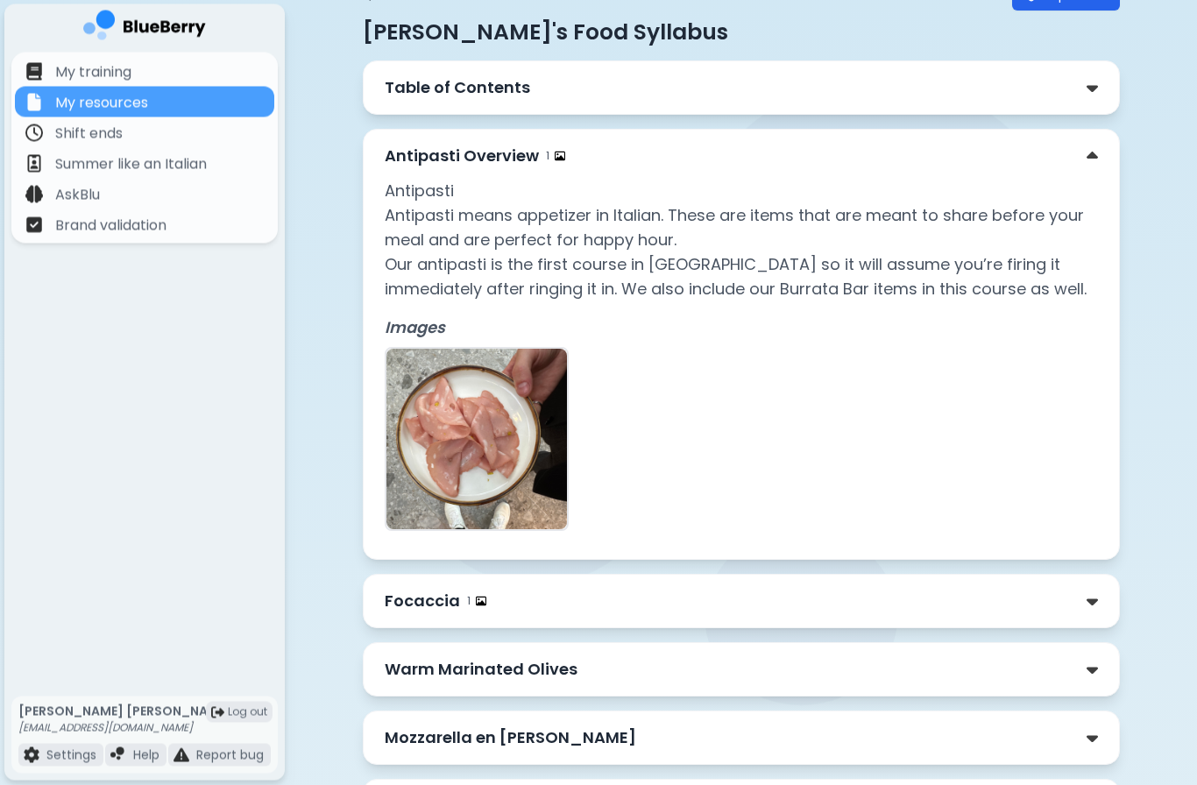
click at [594, 164] on div "Antipasti Overview 1" at bounding box center [741, 157] width 713 height 25
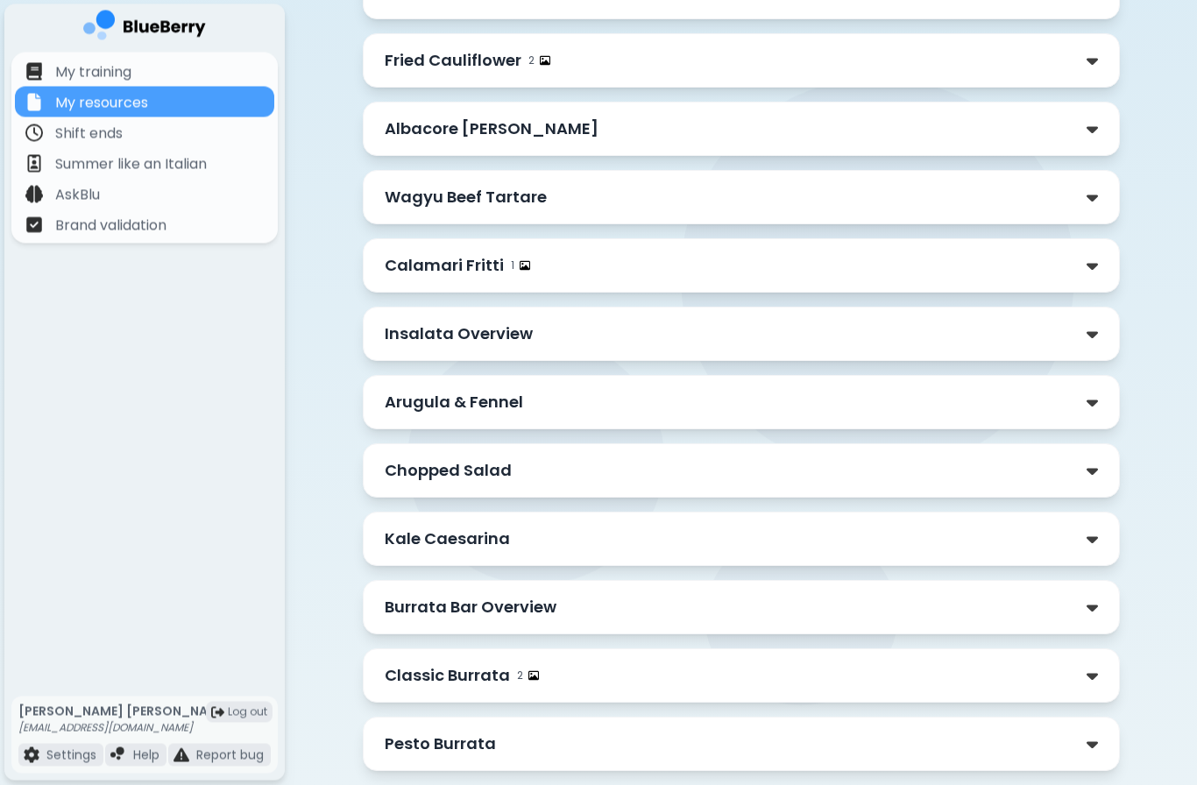
scroll to position [647, 0]
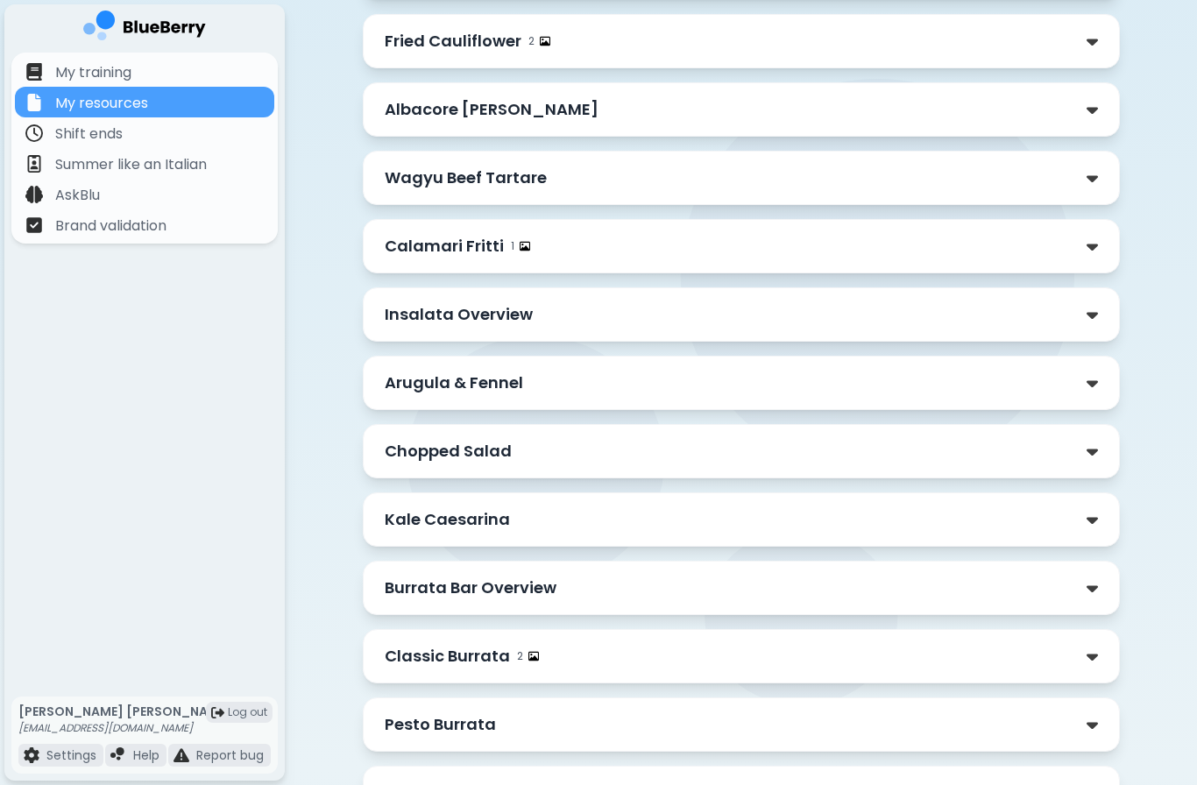
click at [416, 307] on p "Insalata Overview" at bounding box center [459, 314] width 148 height 25
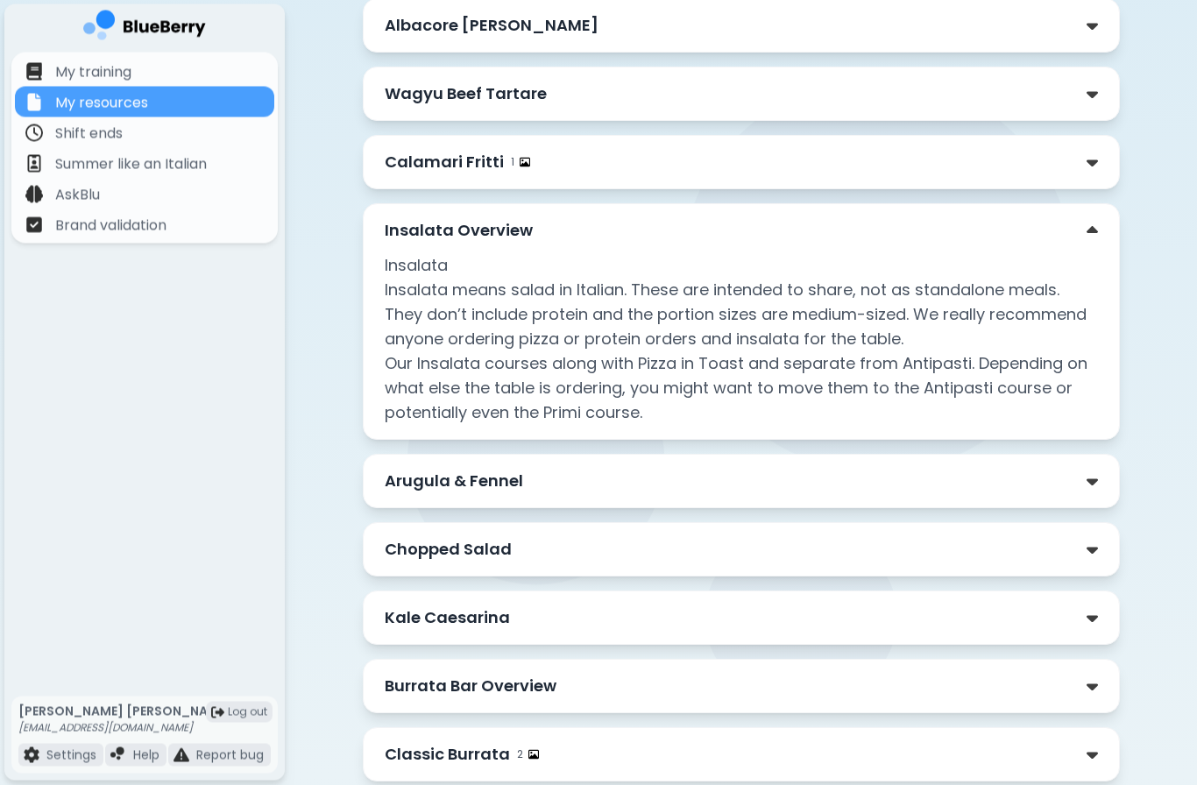
scroll to position [732, 0]
click at [436, 134] on div "Calamari Fritti 1" at bounding box center [741, 161] width 757 height 54
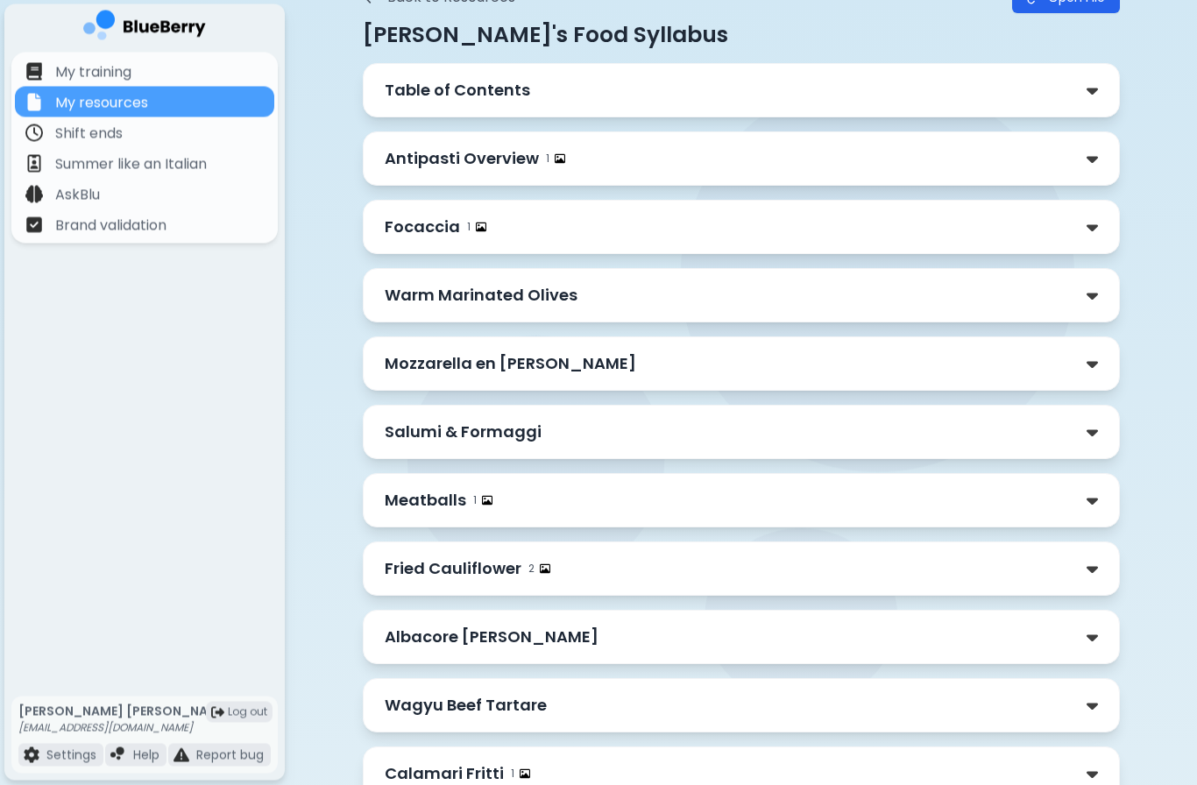
scroll to position [131, 0]
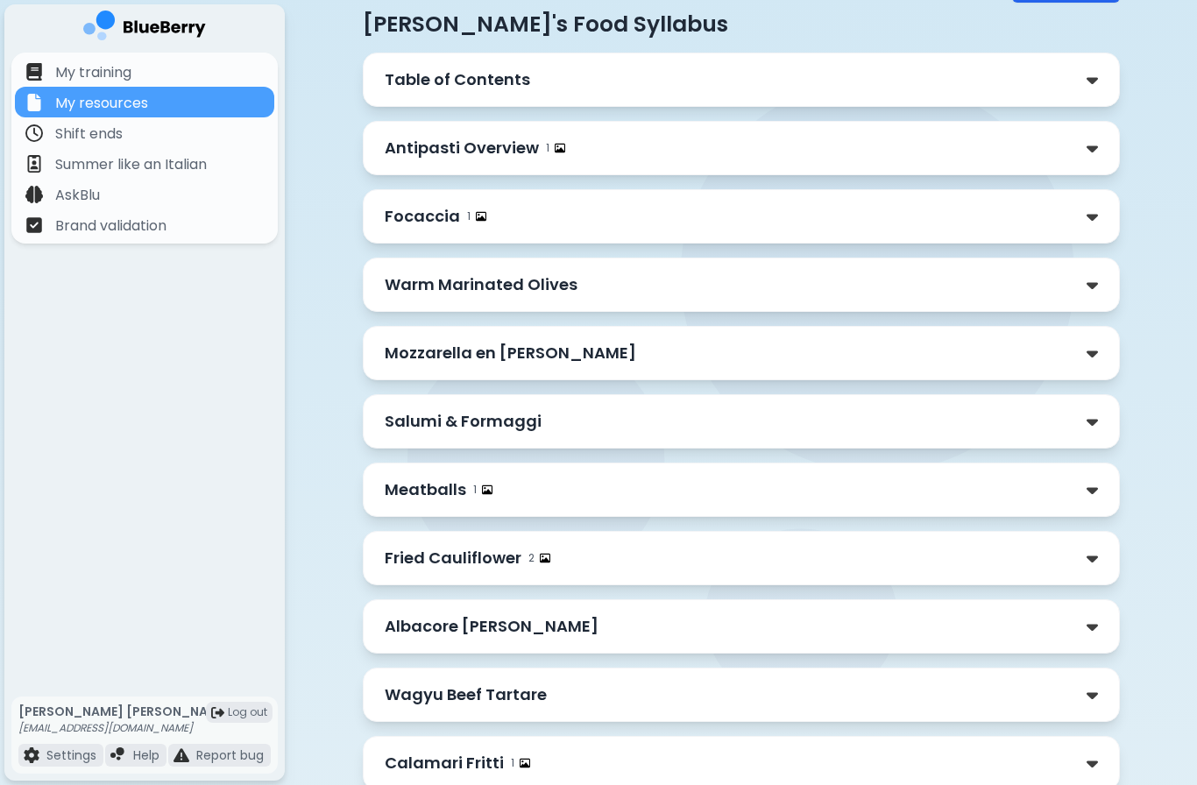
click at [420, 152] on p "Antipasti Overview" at bounding box center [462, 148] width 154 height 25
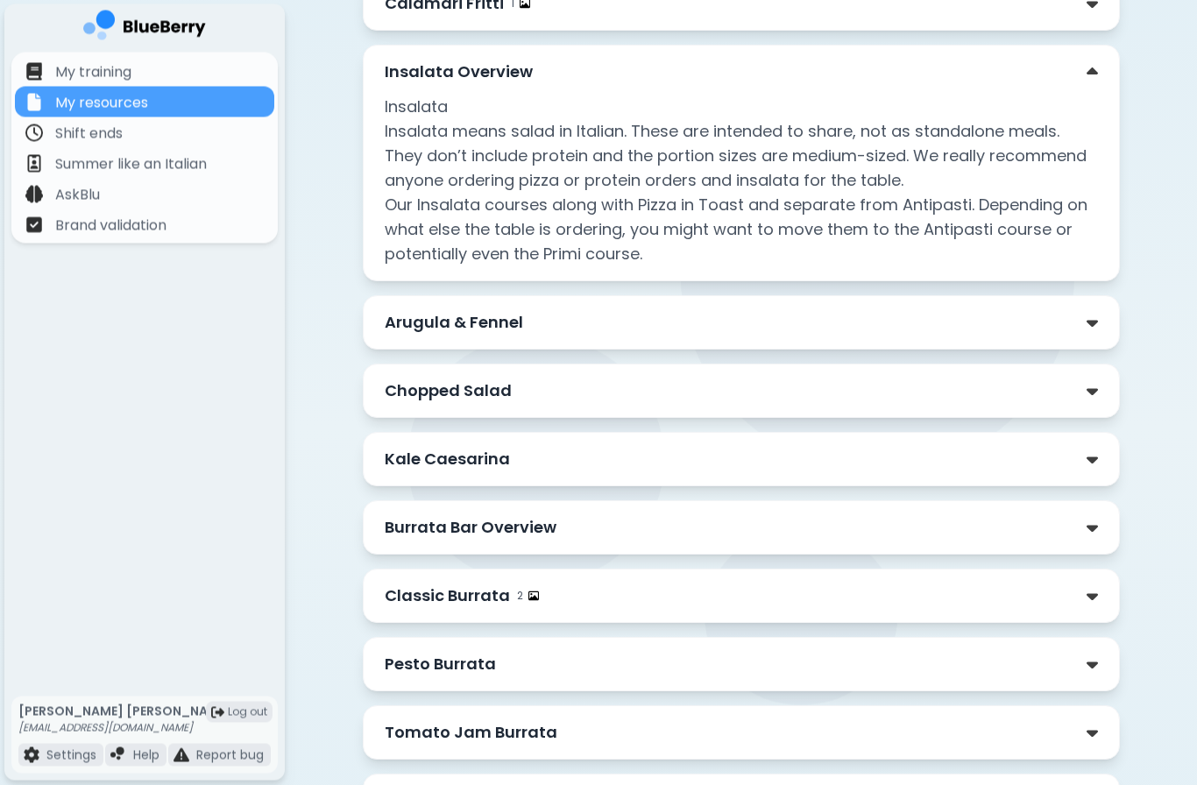
scroll to position [1267, 0]
click at [408, 349] on div "Arugula & Fennel" at bounding box center [741, 322] width 757 height 54
click at [399, 322] on p "Arugula & Fennel" at bounding box center [454, 322] width 138 height 25
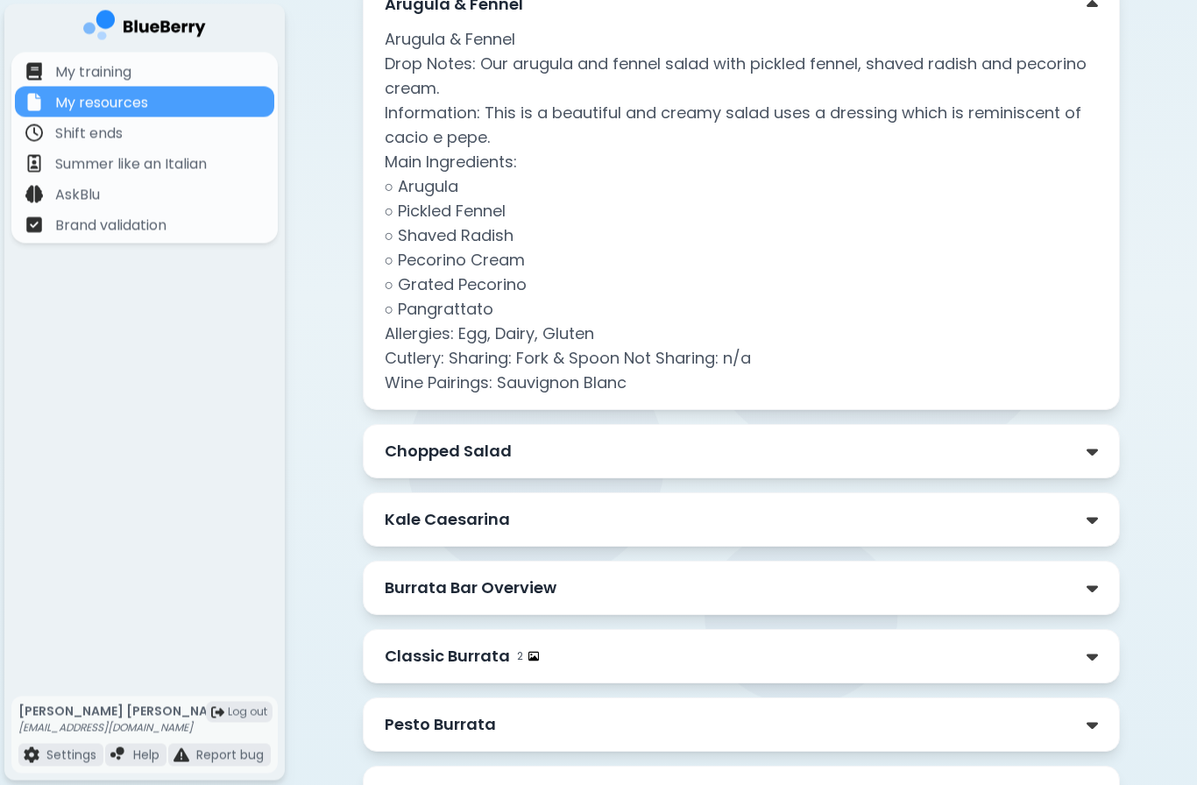
scroll to position [1585, 0]
click at [799, 424] on div "Chopped Salad" at bounding box center [741, 451] width 757 height 54
click at [994, 440] on div "Chopped Salad" at bounding box center [741, 451] width 713 height 25
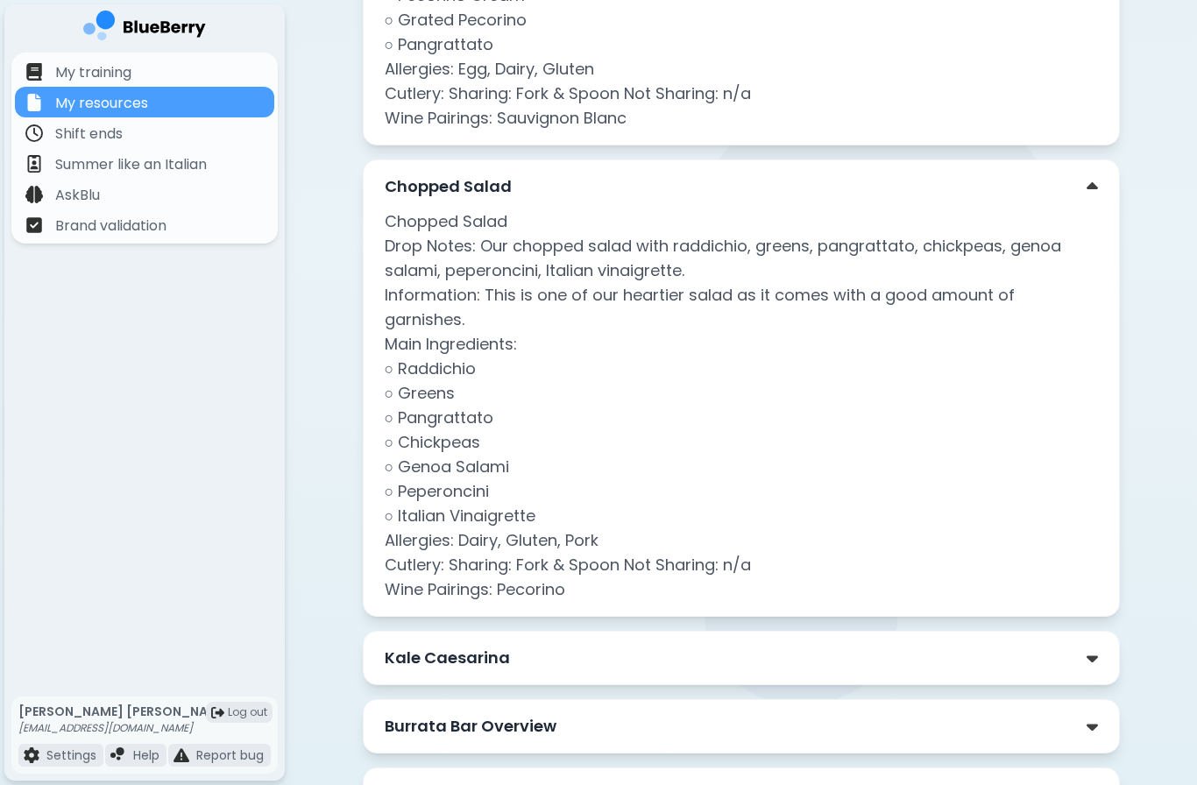
scroll to position [1853, 0]
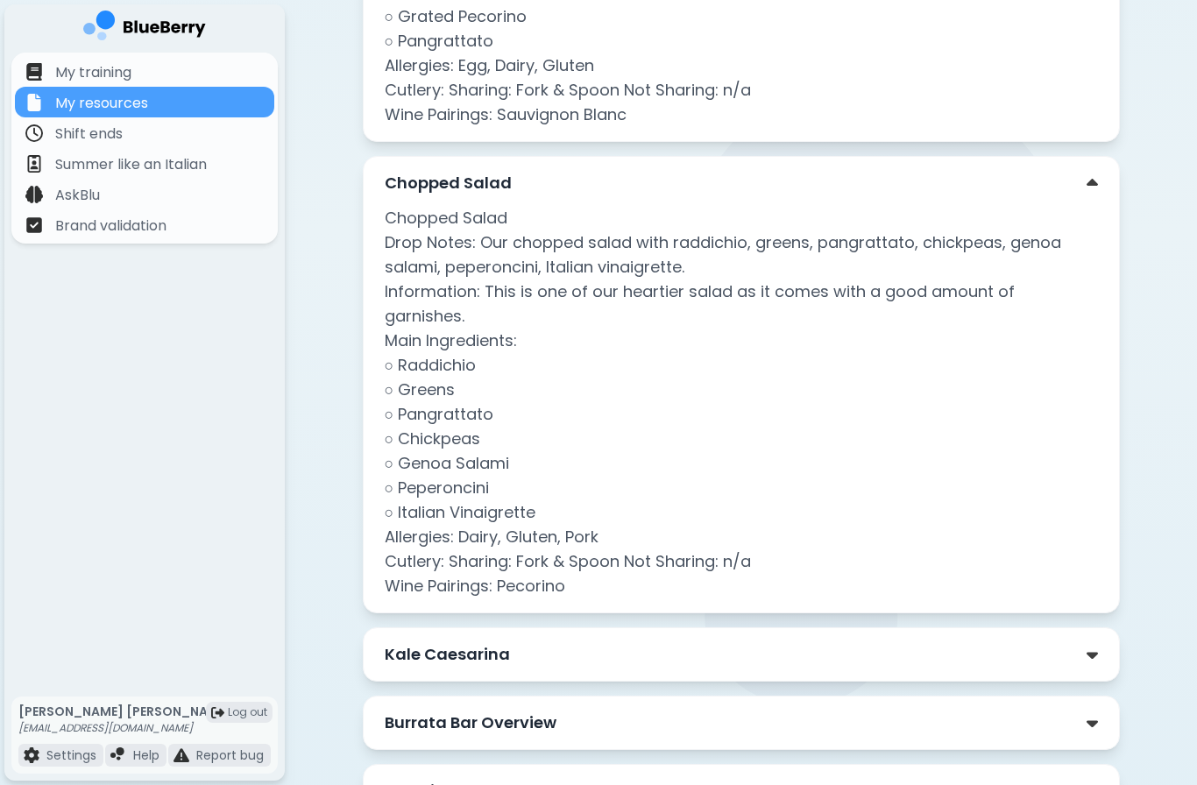
click at [921, 642] on div "Kale Caesarina" at bounding box center [741, 654] width 713 height 25
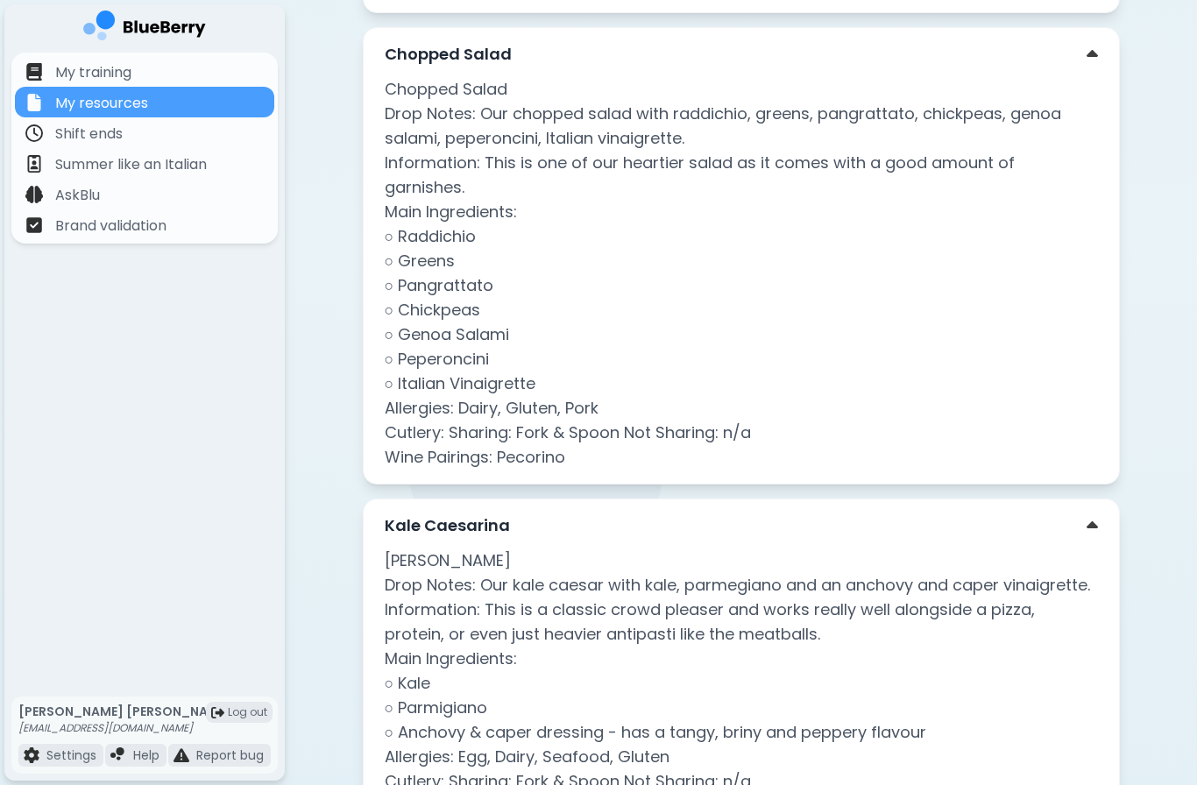
scroll to position [2164, 0]
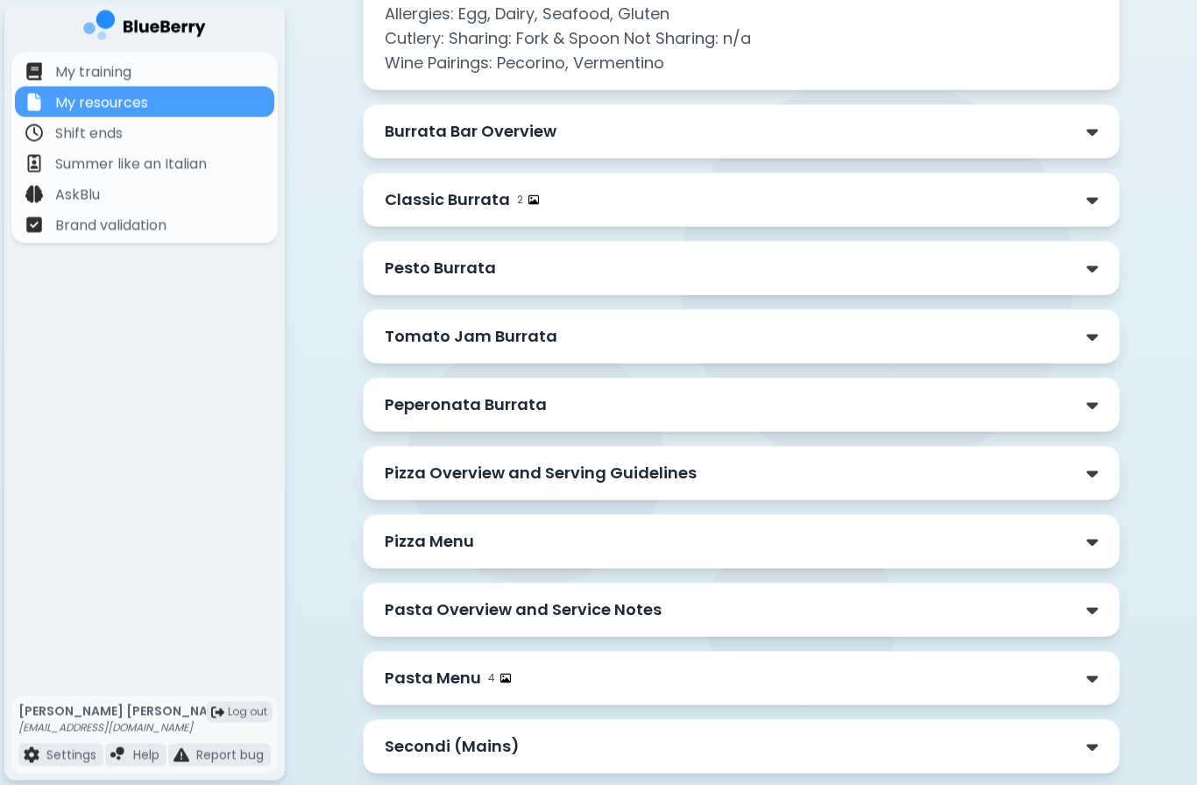
click at [797, 393] on div "Peperonata Burrata" at bounding box center [741, 405] width 713 height 25
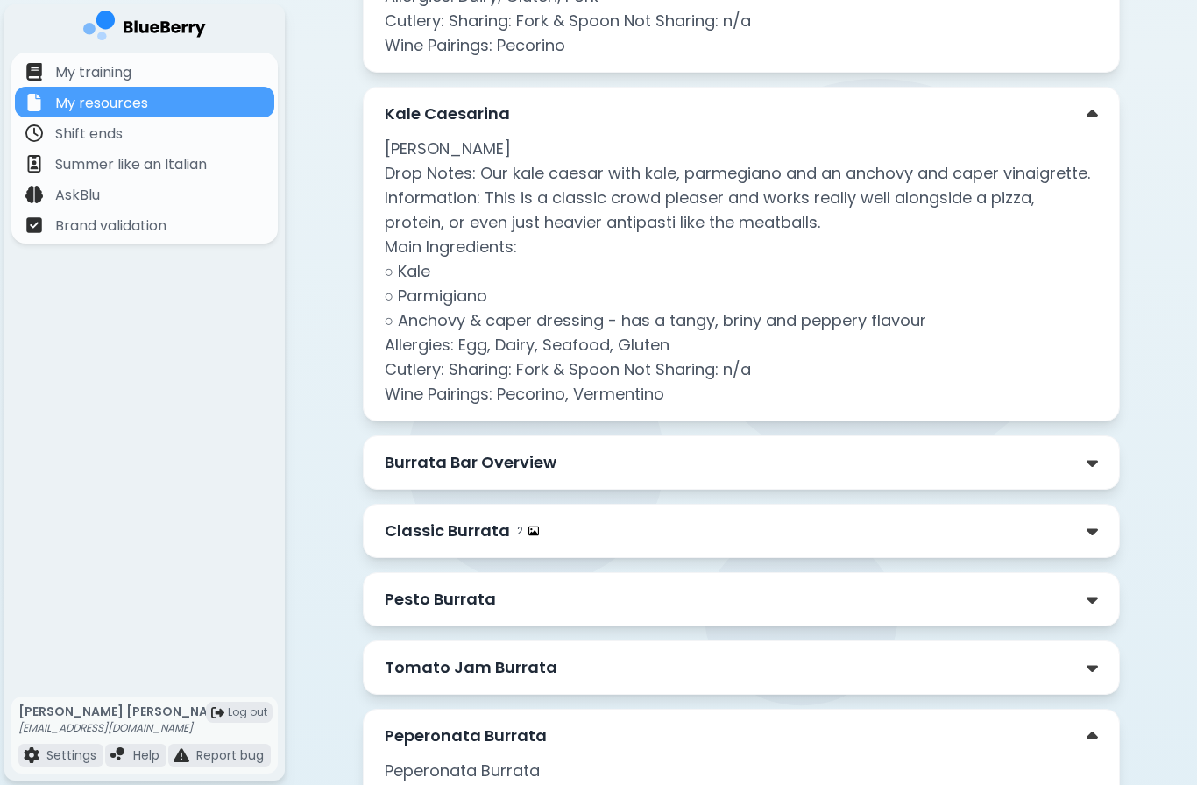
scroll to position [2343, 0]
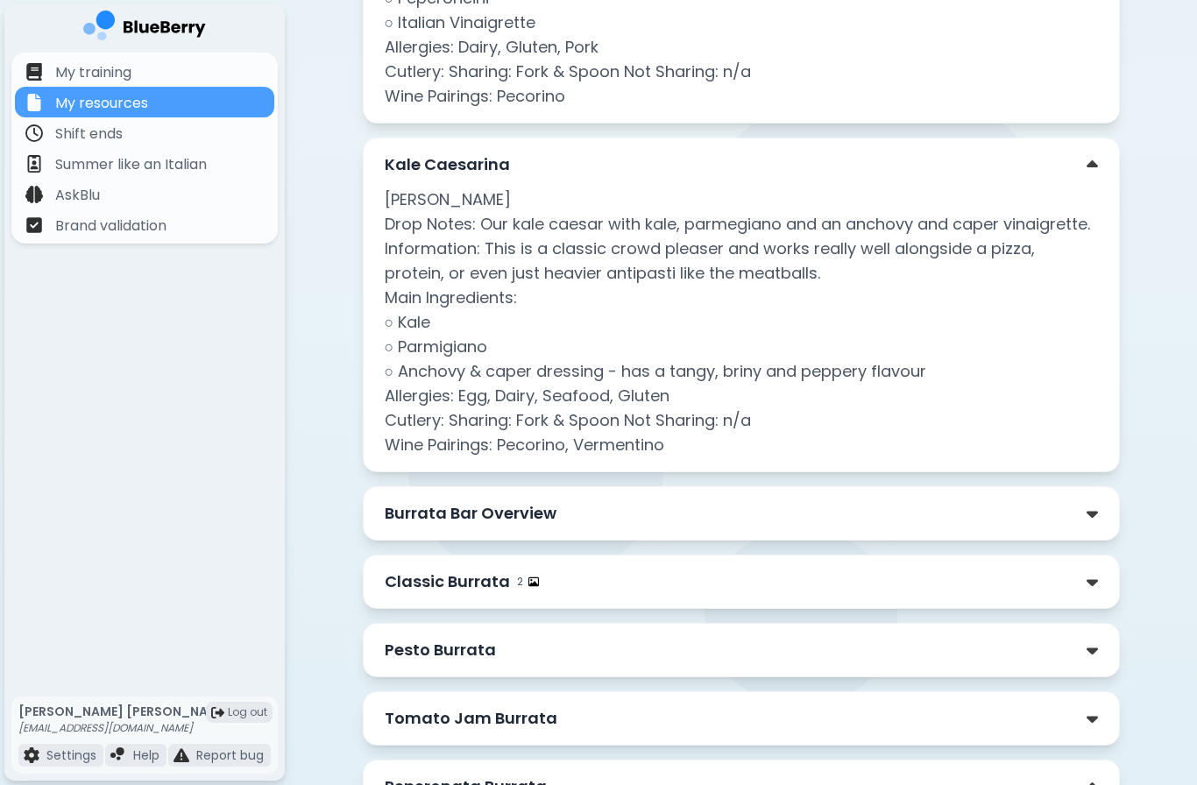
click at [971, 555] on div "Classic Burrata 2" at bounding box center [741, 582] width 757 height 54
click at [1009, 569] on div "Classic Burrata 2" at bounding box center [741, 581] width 713 height 25
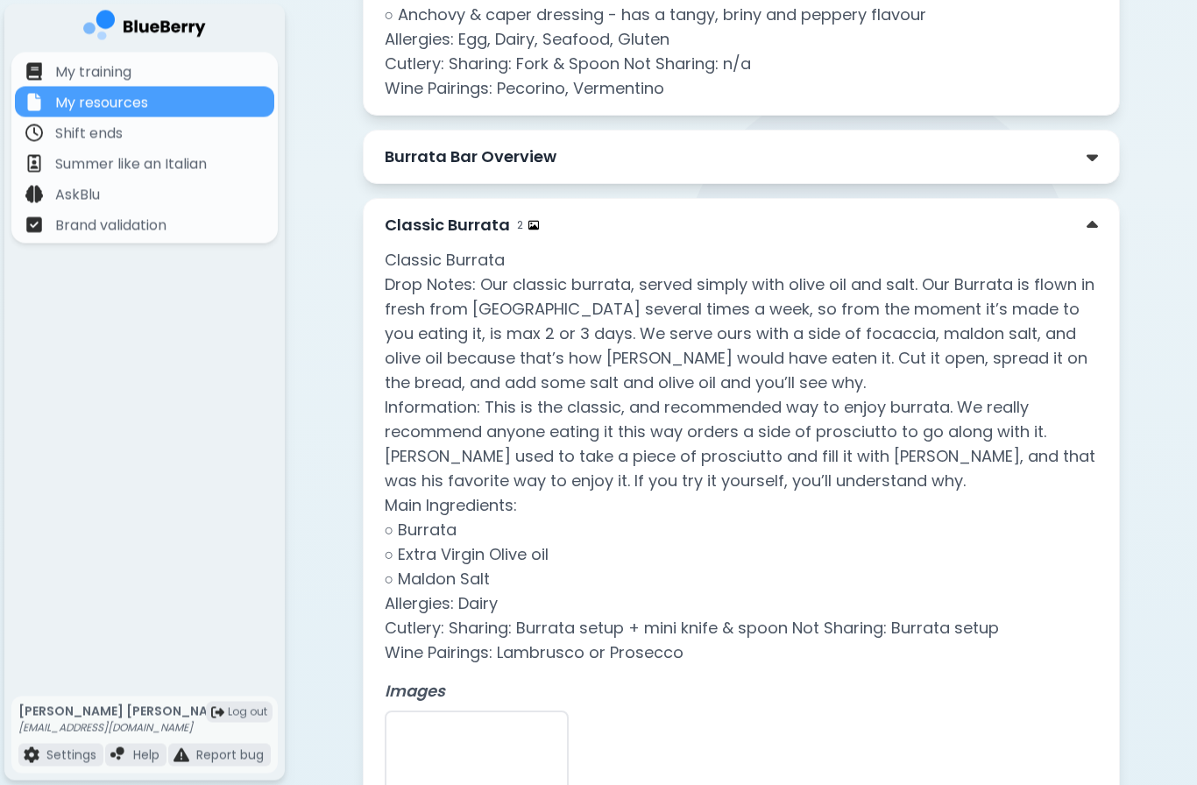
scroll to position [2699, 0]
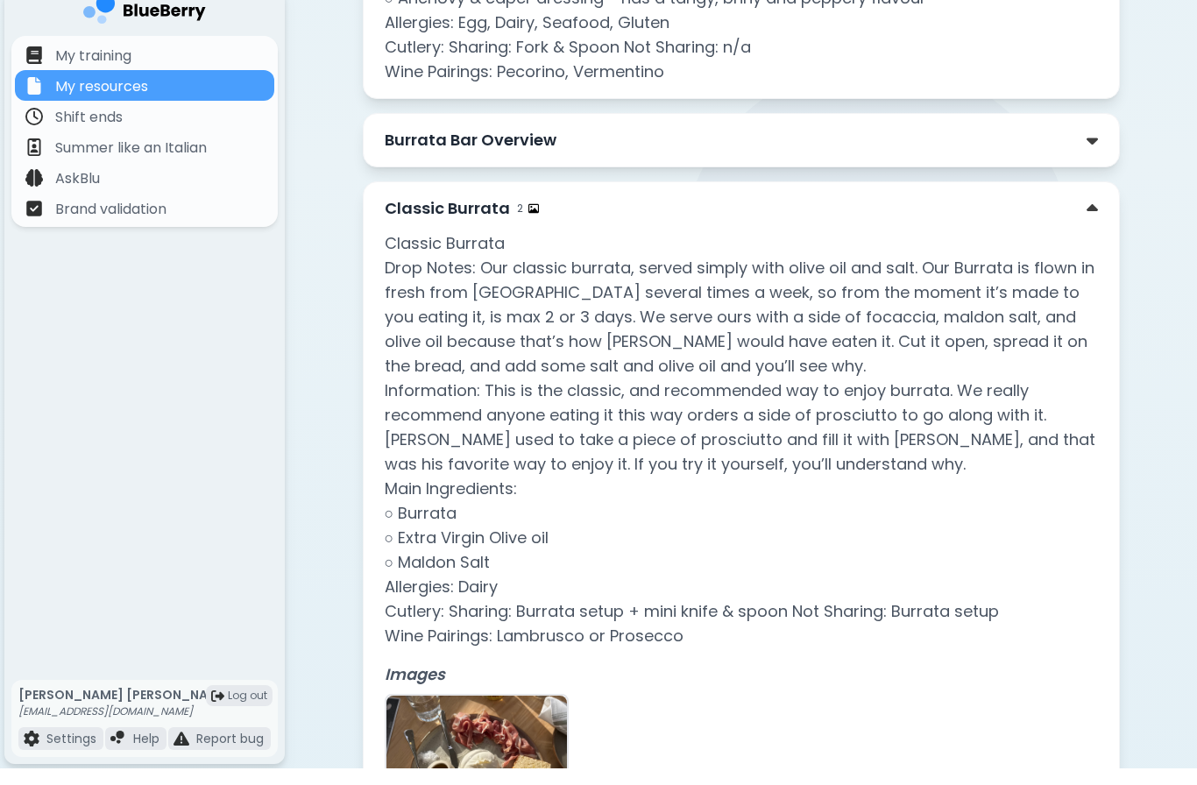
click at [1048, 145] on div "Burrata Bar Overview" at bounding box center [741, 157] width 713 height 25
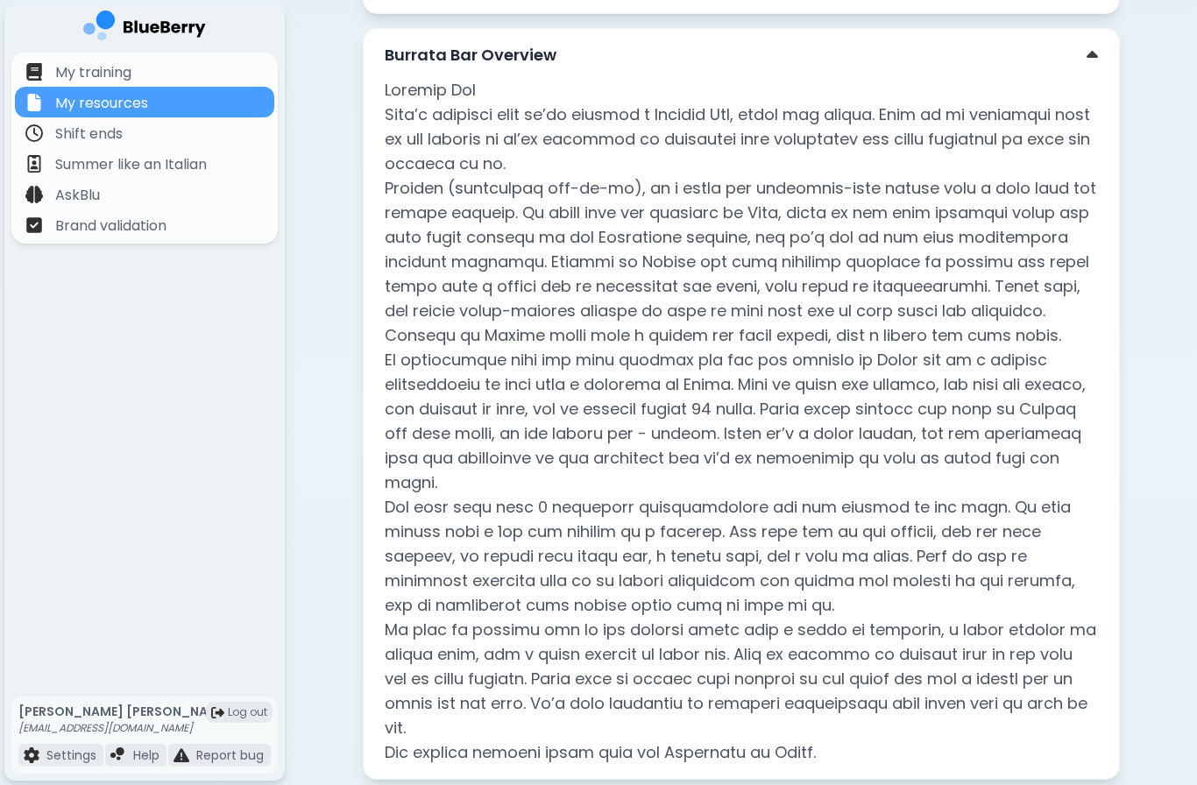
scroll to position [2833, 0]
